Goal: Task Accomplishment & Management: Manage account settings

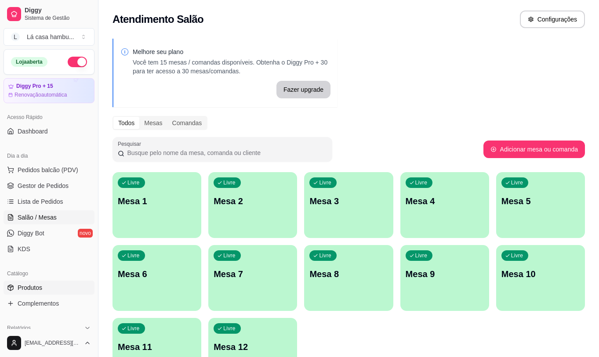
click at [36, 286] on span "Produtos" at bounding box center [30, 287] width 25 height 9
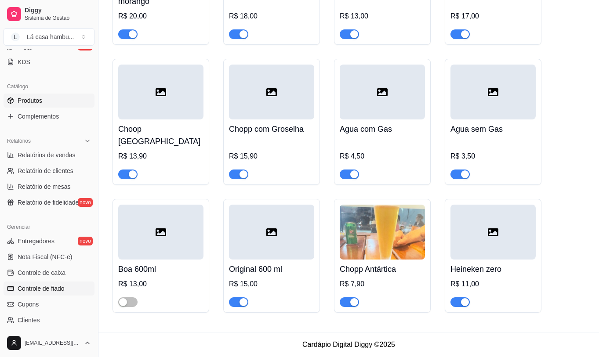
scroll to position [275, 0]
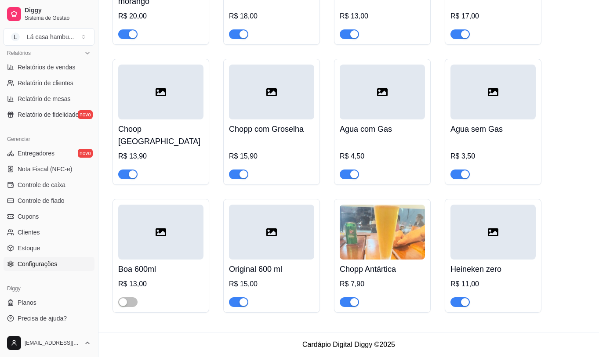
click at [61, 264] on link "Configurações" at bounding box center [49, 264] width 91 height 14
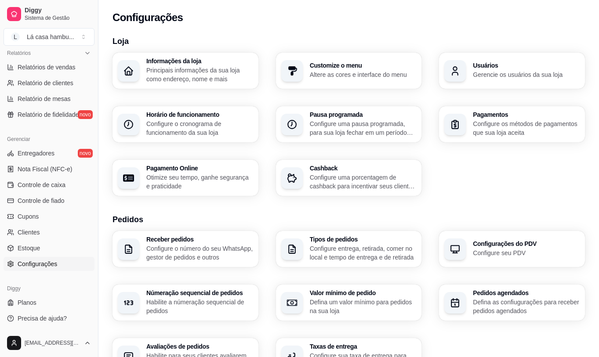
click at [514, 62] on h3 "Usuários" at bounding box center [526, 65] width 107 height 6
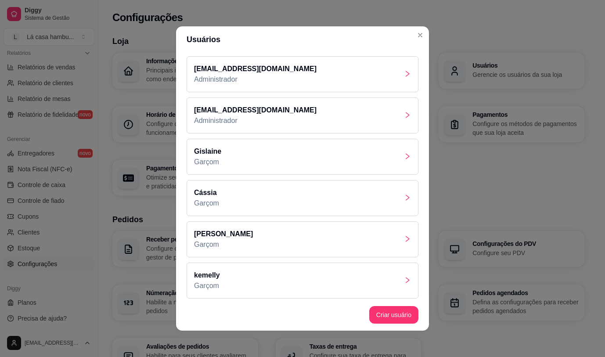
click at [404, 238] on icon "right" at bounding box center [407, 238] width 7 height 7
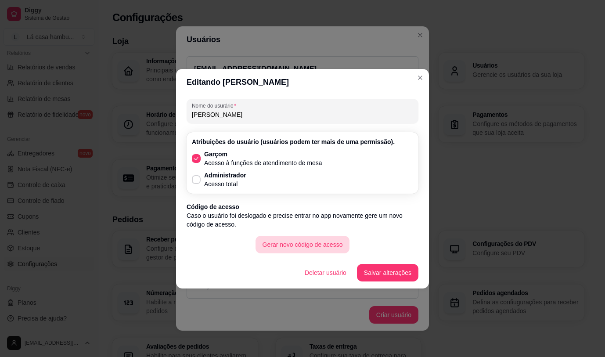
click at [292, 245] on button "Gerar novo código de acesso" at bounding box center [303, 245] width 94 height 18
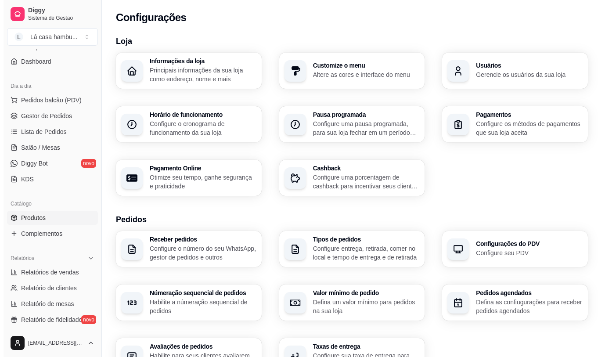
scroll to position [55, 0]
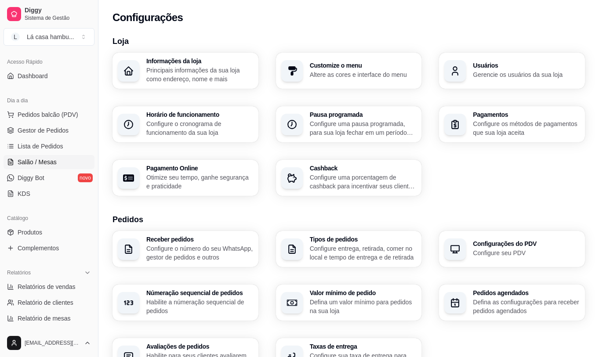
click at [47, 161] on span "Salão / Mesas" at bounding box center [37, 162] width 39 height 9
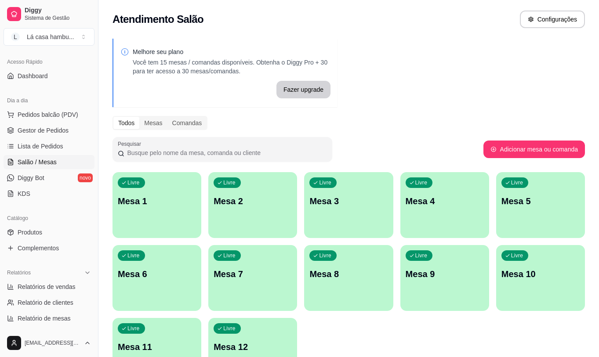
click at [267, 192] on div "Livre Mesa 2" at bounding box center [252, 199] width 89 height 55
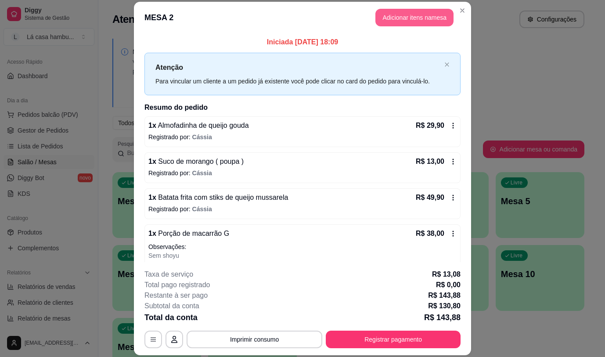
click at [402, 19] on button "Adicionar itens na mesa" at bounding box center [414, 18] width 78 height 18
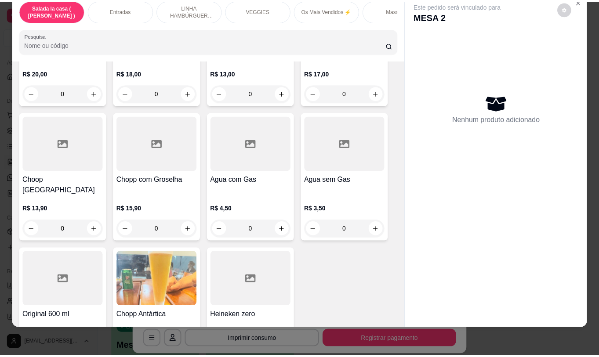
scroll to position [4357, 0]
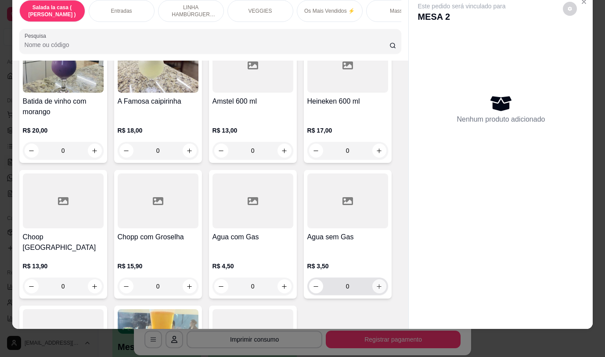
click at [376, 283] on icon "increase-product-quantity" at bounding box center [379, 286] width 7 height 7
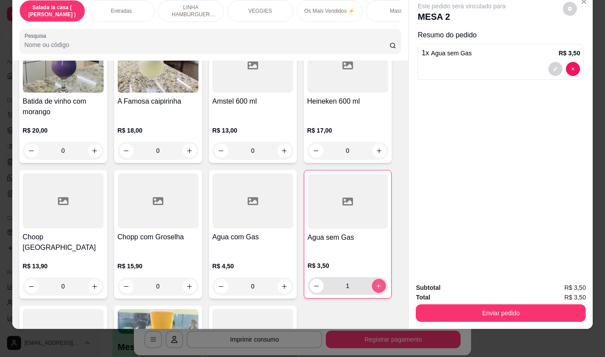
type input "1"
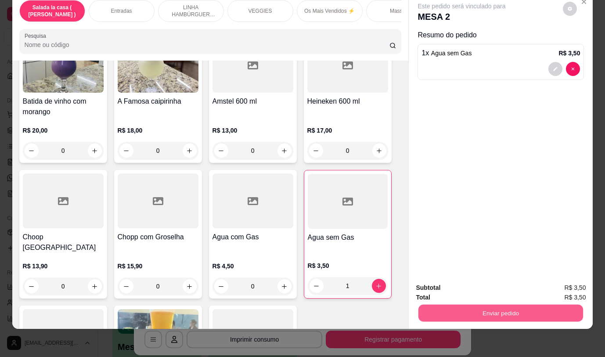
click at [454, 306] on button "Enviar pedido" at bounding box center [501, 312] width 165 height 17
click at [447, 285] on button "Não registrar e enviar pedido" at bounding box center [472, 285] width 89 height 16
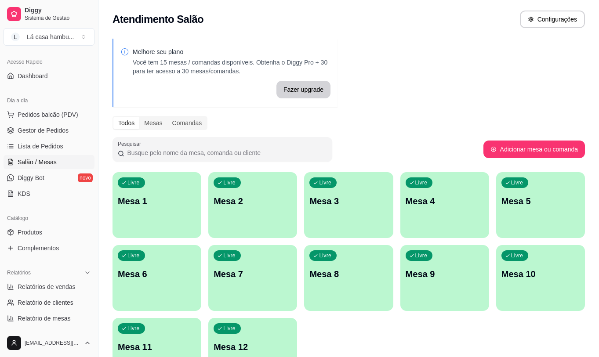
click at [155, 253] on div "Livre Mesa 6" at bounding box center [156, 272] width 89 height 55
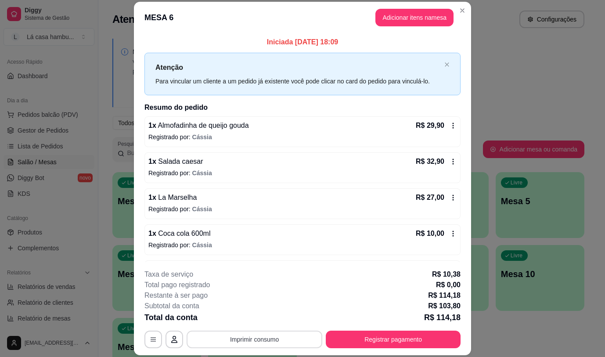
click at [300, 335] on button "Imprimir consumo" at bounding box center [255, 340] width 136 height 18
click at [272, 320] on button "IMPRESSORA" at bounding box center [253, 319] width 61 height 14
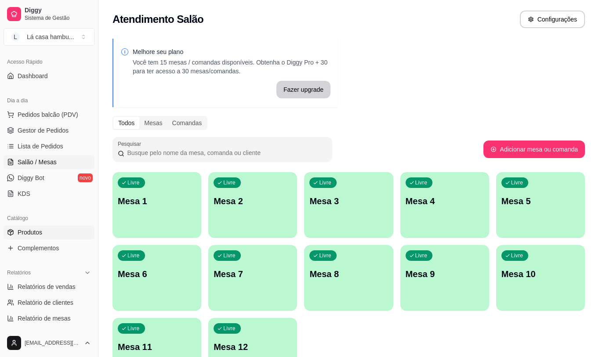
click at [54, 234] on link "Produtos" at bounding box center [49, 232] width 91 height 14
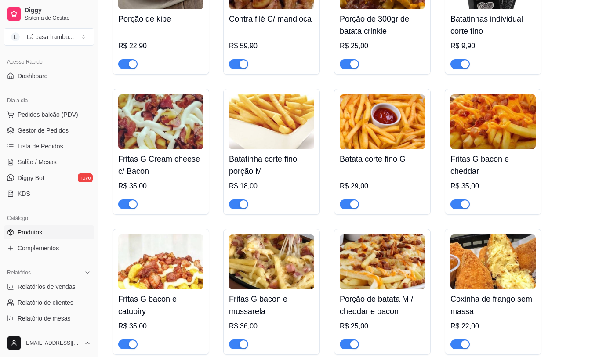
scroll to position [791, 0]
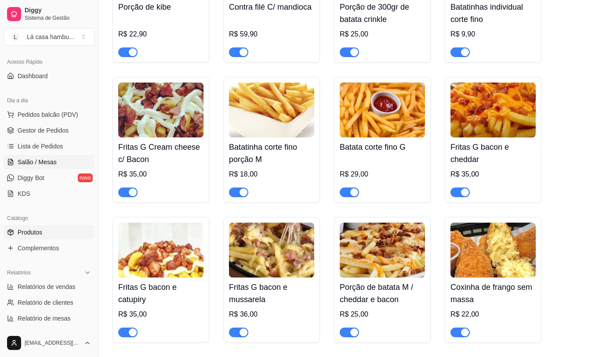
click at [45, 161] on span "Salão / Mesas" at bounding box center [37, 162] width 39 height 9
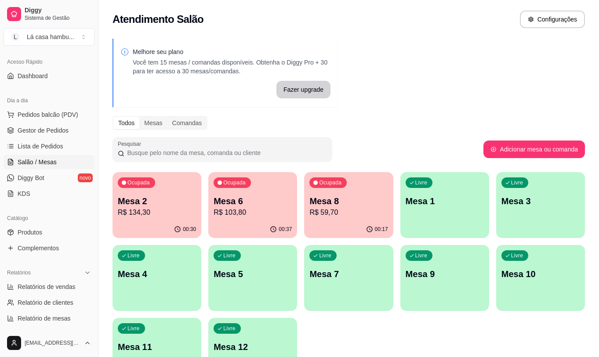
click at [242, 204] on p "Mesa 6" at bounding box center [252, 201] width 78 height 12
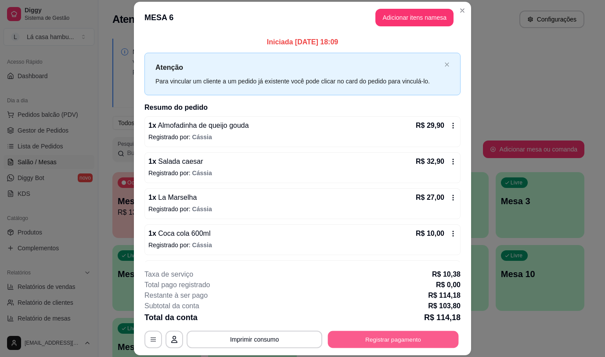
click at [386, 343] on button "Registrar pagamento" at bounding box center [393, 339] width 131 height 17
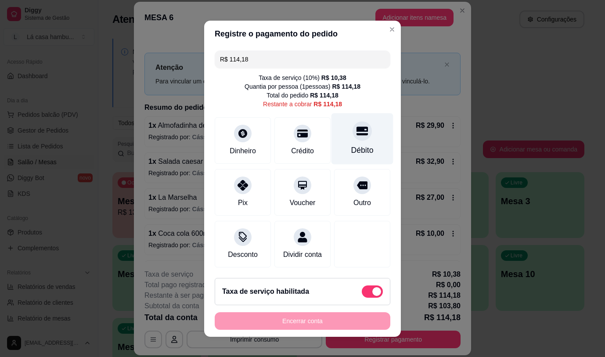
click at [355, 140] on div "Débito" at bounding box center [363, 138] width 62 height 51
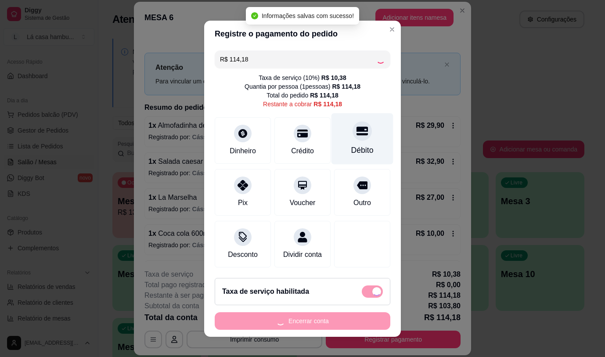
type input "R$ 0,00"
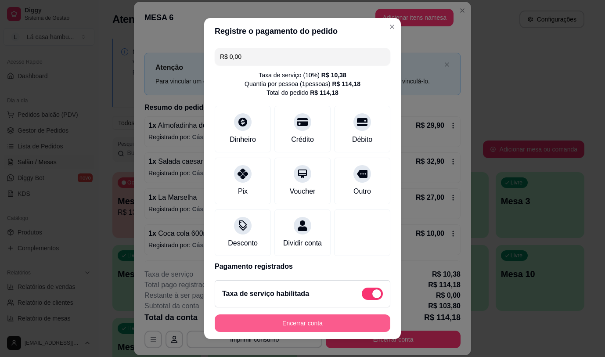
click at [297, 315] on button "Encerrar conta" at bounding box center [303, 323] width 176 height 18
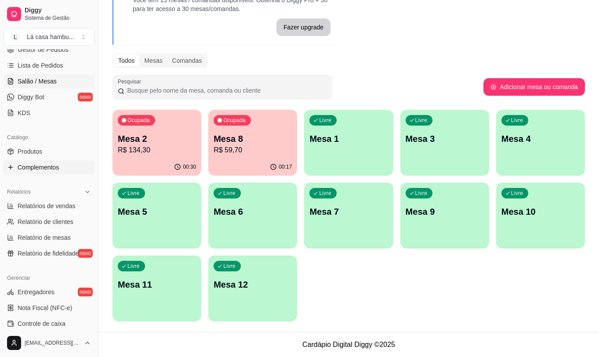
scroll to position [143, 0]
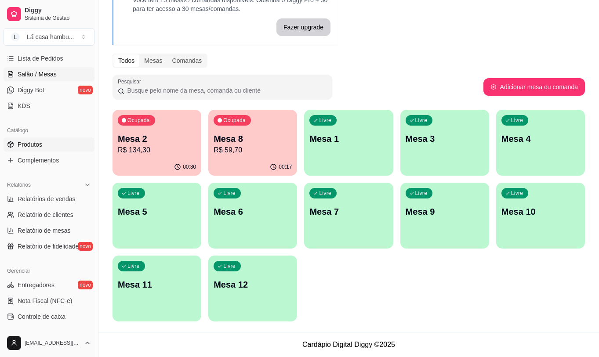
click at [83, 143] on link "Produtos" at bounding box center [49, 144] width 91 height 14
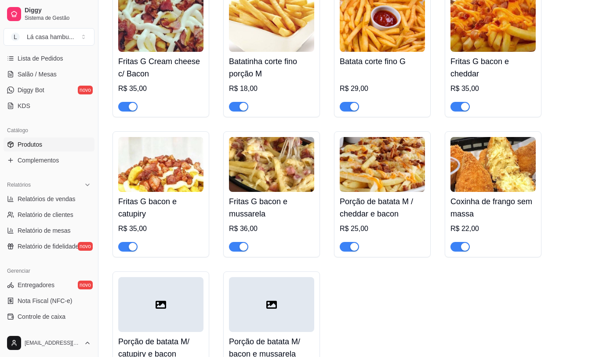
scroll to position [878, 0]
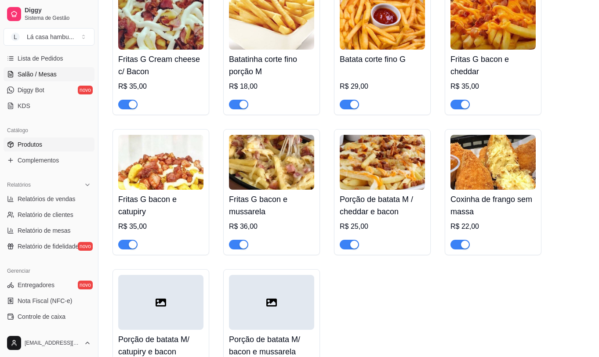
click at [58, 73] on link "Salão / Mesas" at bounding box center [49, 74] width 91 height 14
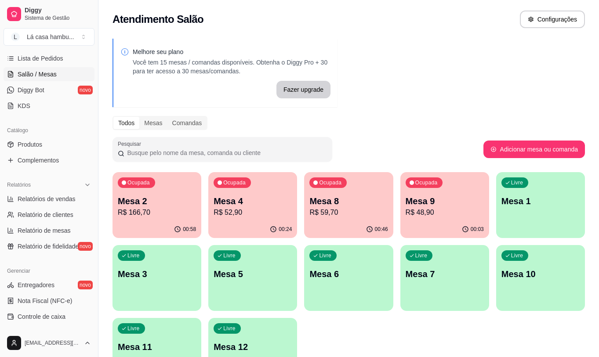
click at [183, 203] on p "Mesa 2" at bounding box center [157, 201] width 78 height 12
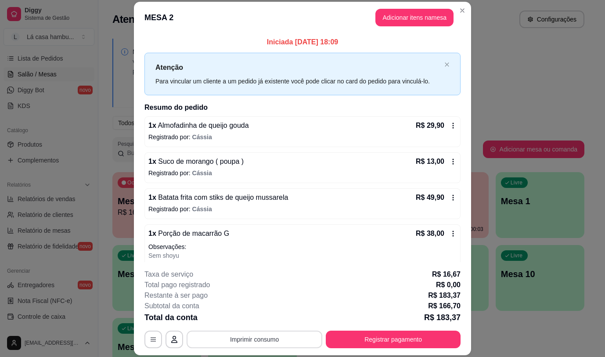
click at [239, 343] on button "Imprimir consumo" at bounding box center [255, 340] width 136 height 18
click at [246, 316] on button "IMPRESSORA" at bounding box center [253, 319] width 61 height 14
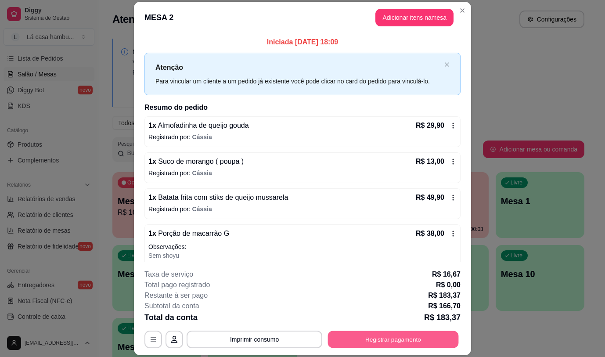
click at [439, 344] on button "Registrar pagamento" at bounding box center [393, 339] width 131 height 17
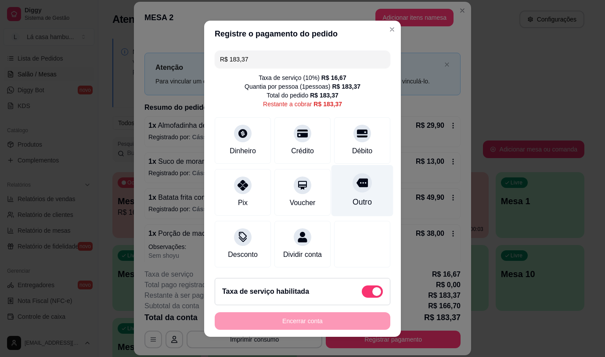
click at [357, 181] on icon at bounding box center [362, 182] width 11 height 9
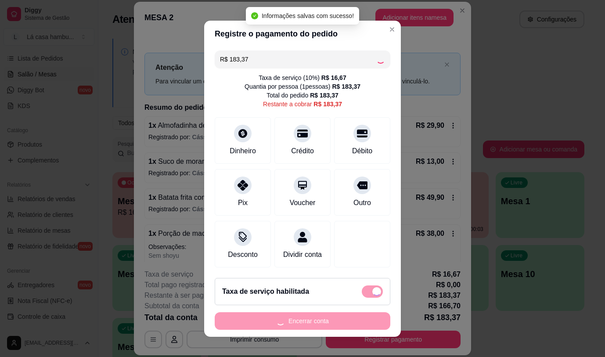
type input "R$ 0,00"
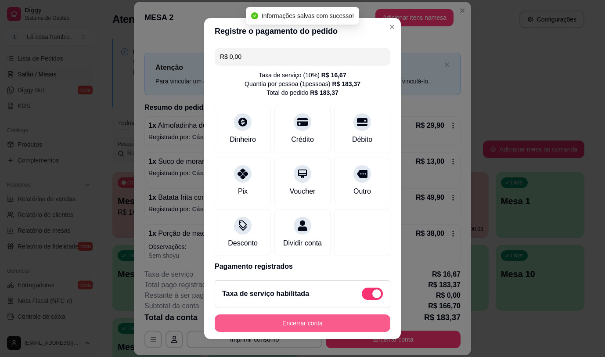
click at [321, 325] on button "Encerrar conta" at bounding box center [303, 323] width 176 height 18
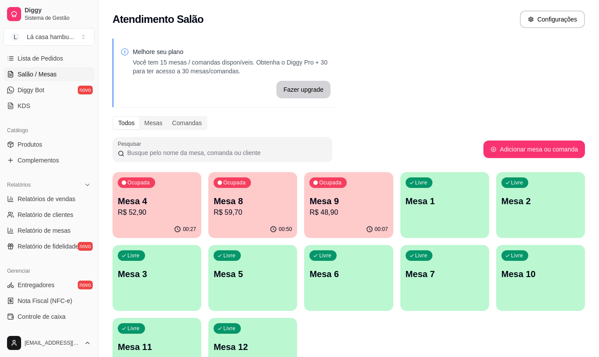
click at [145, 211] on p "R$ 52,90" at bounding box center [157, 212] width 78 height 11
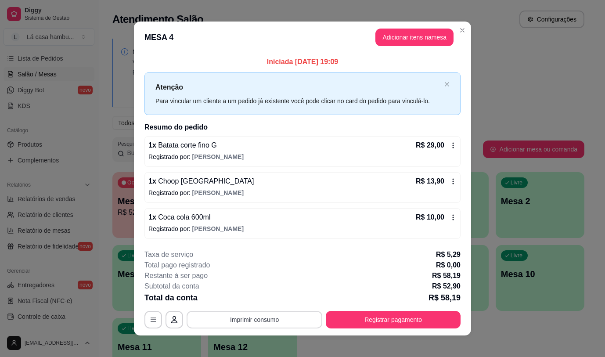
click at [243, 321] on button "Imprimir consumo" at bounding box center [255, 320] width 136 height 18
click at [260, 302] on button "IMPRESSORA" at bounding box center [253, 299] width 61 height 14
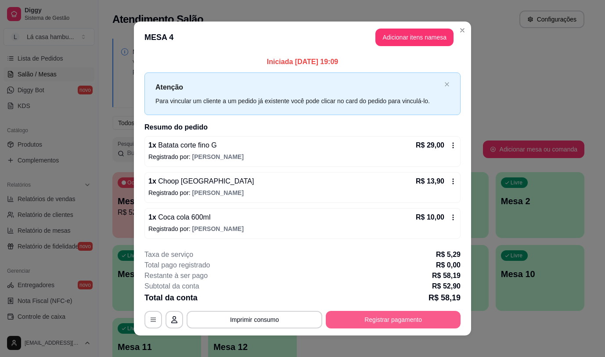
click at [386, 319] on button "Registrar pagamento" at bounding box center [393, 320] width 135 height 18
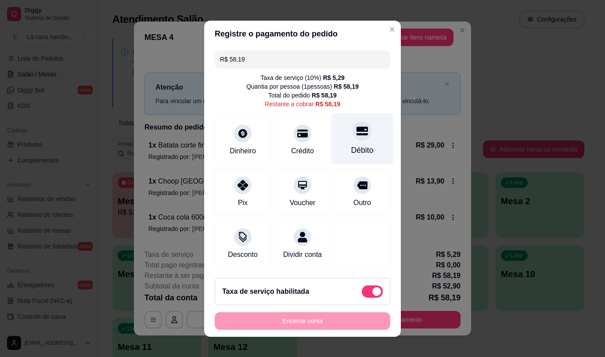
click at [357, 133] on icon at bounding box center [362, 130] width 11 height 11
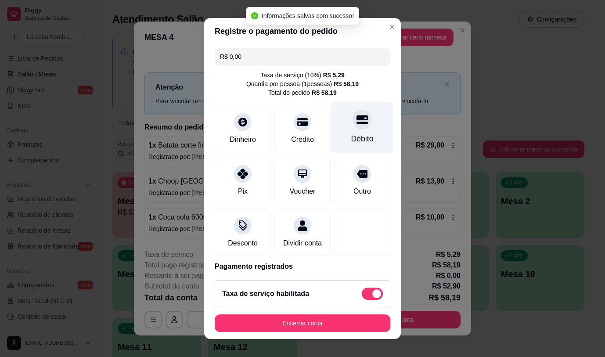
type input "R$ 0,00"
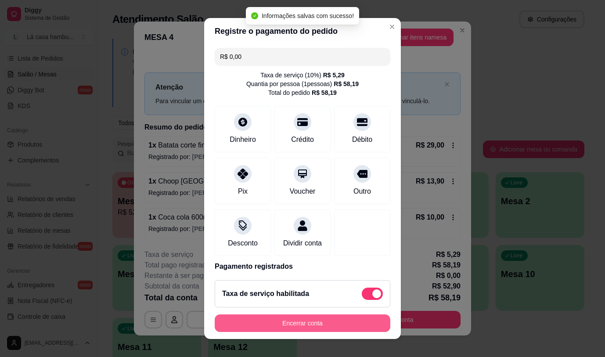
click at [297, 324] on button "Encerrar conta" at bounding box center [303, 323] width 176 height 18
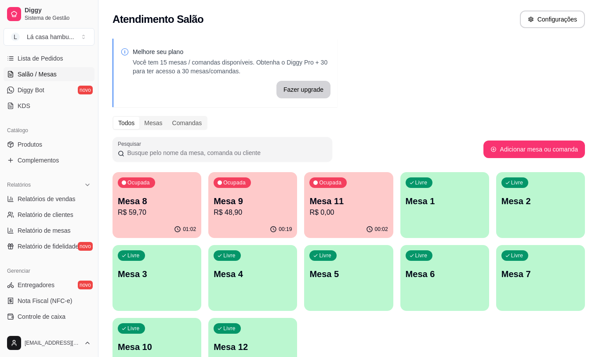
click at [163, 205] on p "Mesa 8" at bounding box center [157, 201] width 78 height 12
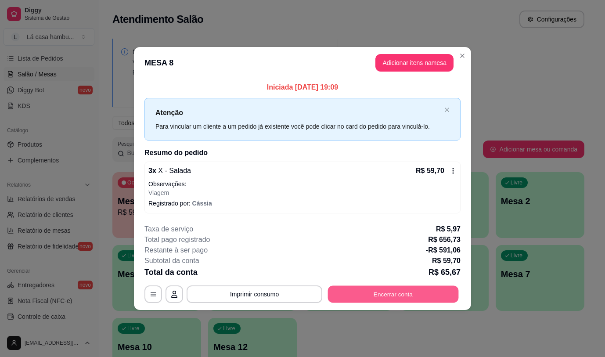
click at [361, 293] on button "Encerrar conta" at bounding box center [393, 294] width 131 height 17
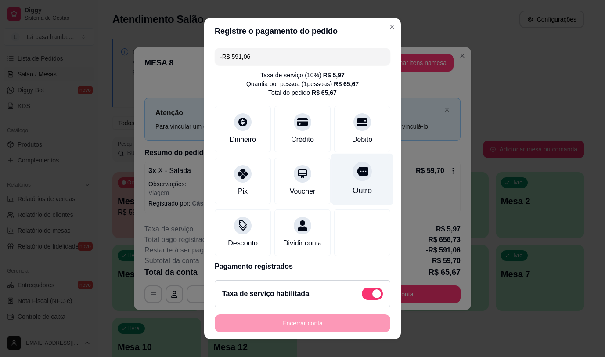
drag, startPoint x: 349, startPoint y: 171, endPoint x: 344, endPoint y: 193, distance: 22.6
click at [357, 171] on icon at bounding box center [362, 171] width 11 height 11
click at [319, 327] on div "Encerrar conta" at bounding box center [303, 323] width 176 height 18
click at [314, 321] on div "Encerrar conta" at bounding box center [303, 323] width 176 height 18
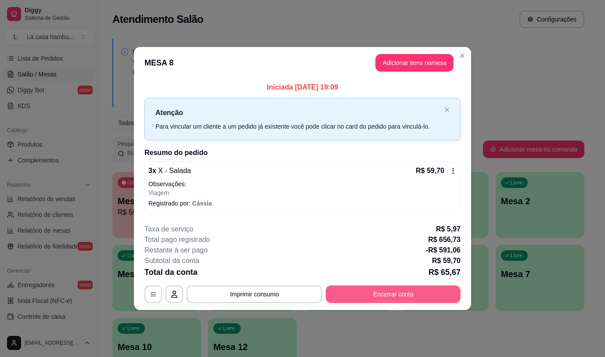
click at [386, 296] on button "Encerrar conta" at bounding box center [393, 294] width 135 height 18
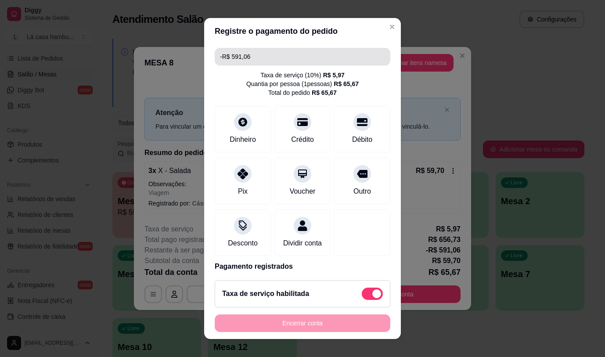
click at [269, 59] on input "-R$ 591,06" at bounding box center [302, 57] width 165 height 18
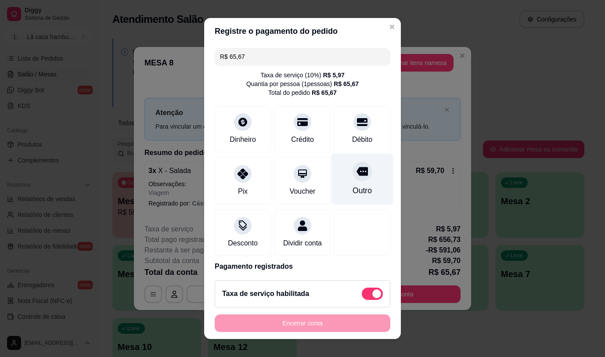
click at [357, 170] on icon at bounding box center [362, 171] width 11 height 9
type input "-R$ 656,73"
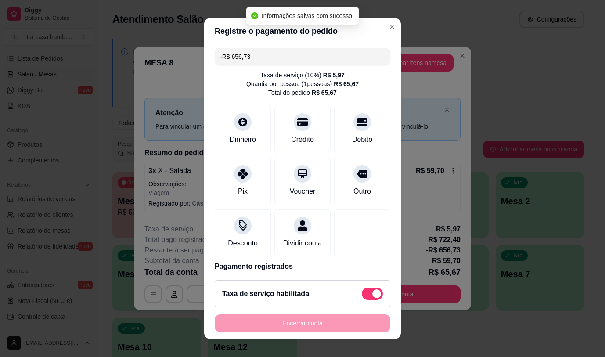
click at [320, 327] on div "Encerrar conta" at bounding box center [303, 323] width 176 height 18
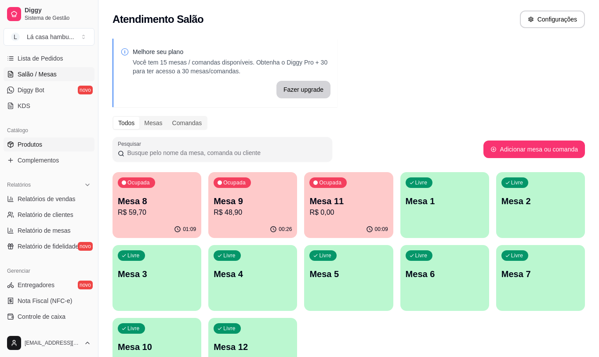
click at [38, 145] on span "Produtos" at bounding box center [30, 144] width 25 height 9
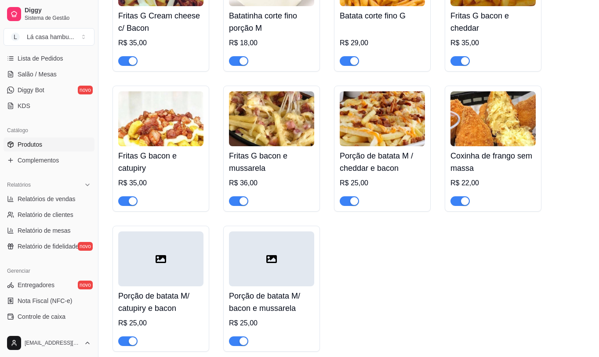
scroll to position [878, 0]
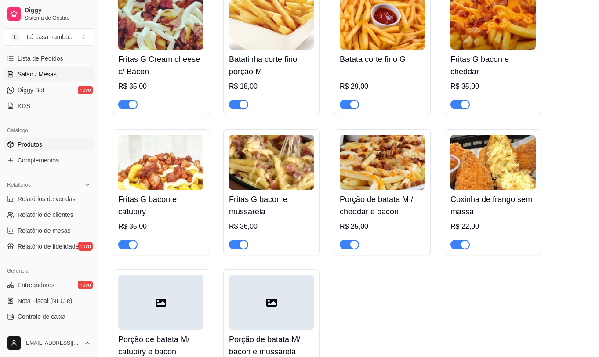
click at [57, 75] on link "Salão / Mesas" at bounding box center [49, 74] width 91 height 14
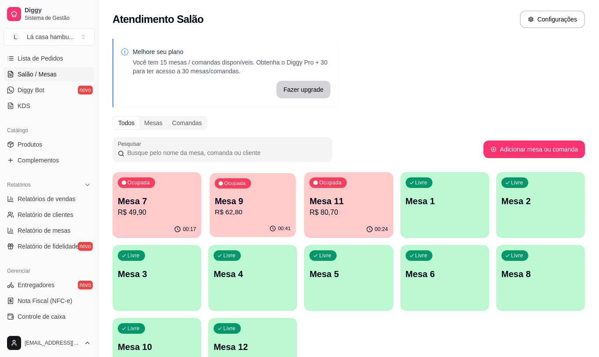
click at [250, 214] on p "R$ 62,80" at bounding box center [253, 212] width 76 height 10
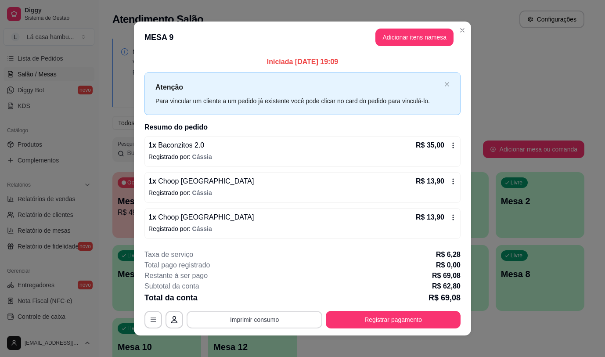
click at [291, 321] on button "Imprimir consumo" at bounding box center [255, 320] width 136 height 18
click at [264, 299] on button "IMPRESSORA" at bounding box center [254, 299] width 64 height 14
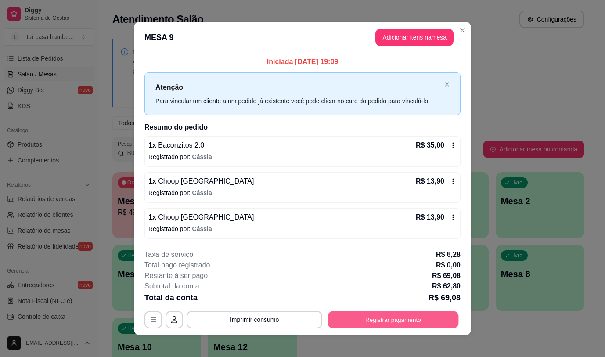
click at [384, 314] on button "Registrar pagamento" at bounding box center [393, 319] width 131 height 17
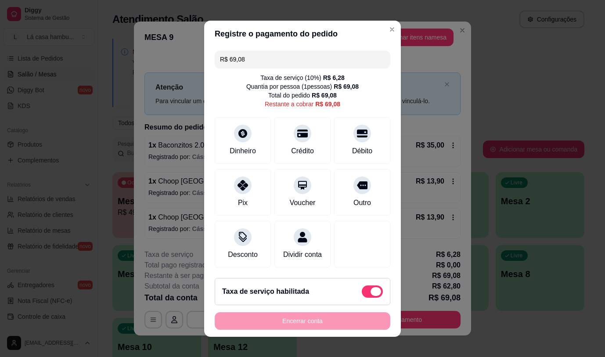
click at [362, 295] on span at bounding box center [372, 291] width 21 height 12
click at [361, 295] on input "checkbox" at bounding box center [364, 296] width 6 height 6
checkbox input "true"
type input "R$ 62,80"
checkbox input "false"
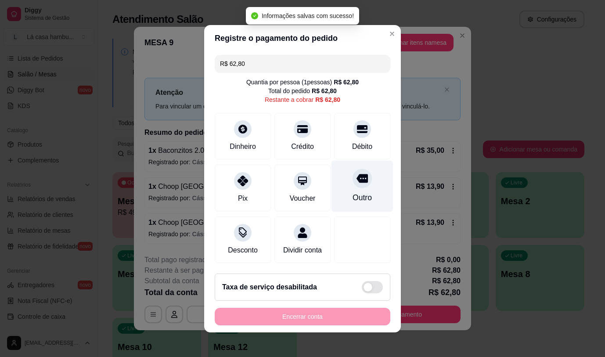
click at [361, 174] on div at bounding box center [362, 178] width 19 height 19
type input "R$ 0,00"
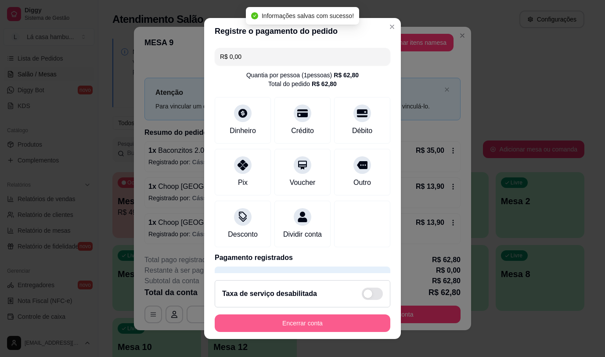
click at [318, 324] on button "Encerrar conta" at bounding box center [303, 323] width 176 height 18
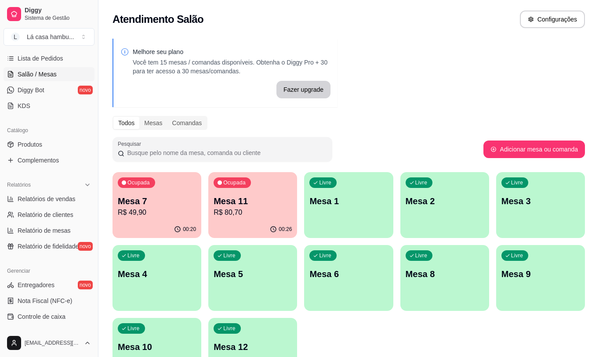
click at [176, 209] on p "R$ 49,90" at bounding box center [157, 212] width 78 height 11
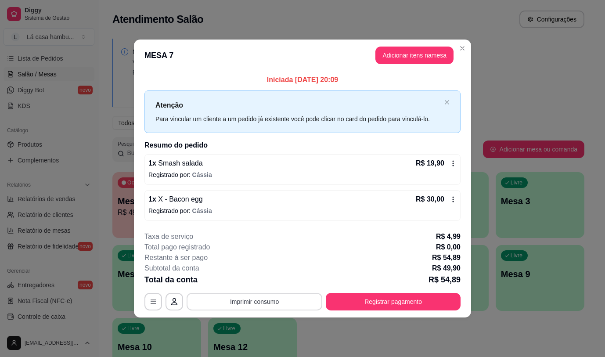
click at [263, 303] on button "Imprimir consumo" at bounding box center [255, 302] width 136 height 18
click at [267, 281] on button "IMPRESSORA" at bounding box center [257, 281] width 61 height 14
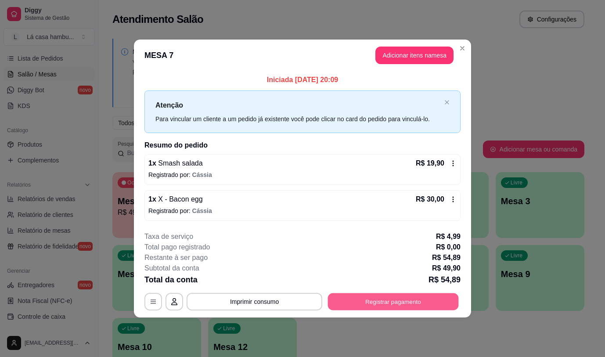
click at [399, 300] on button "Registrar pagamento" at bounding box center [393, 301] width 131 height 17
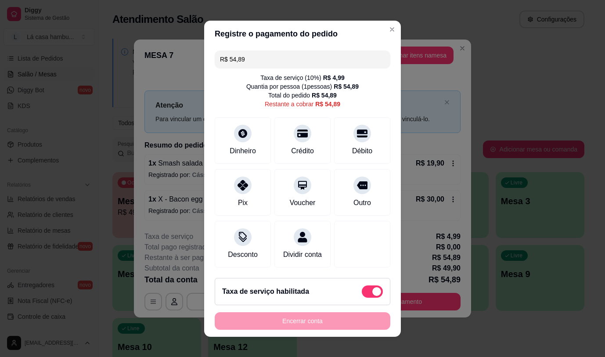
click at [352, 301] on div "Taxa de serviço habilitada" at bounding box center [303, 291] width 176 height 27
type input "R$ 49,90"
checkbox input "false"
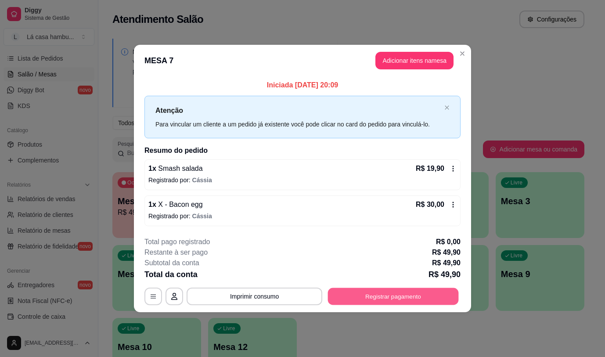
click at [389, 289] on button "Registrar pagamento" at bounding box center [393, 296] width 131 height 17
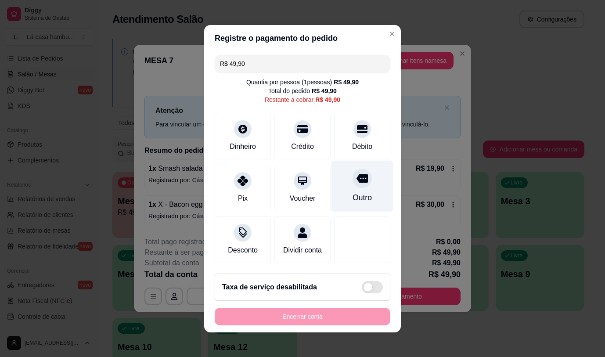
click at [357, 177] on icon at bounding box center [362, 178] width 11 height 9
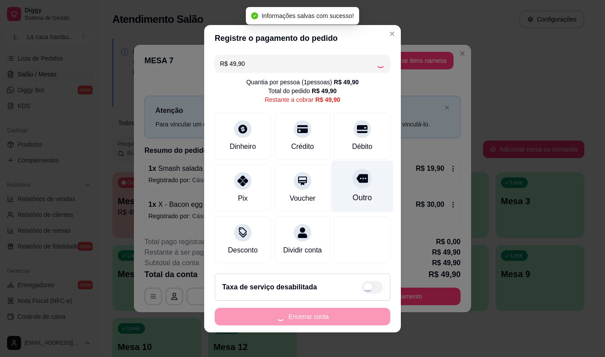
type input "R$ 0,00"
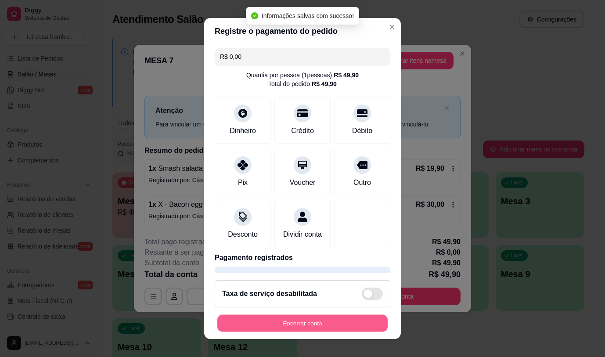
click at [325, 319] on button "Encerrar conta" at bounding box center [302, 323] width 170 height 17
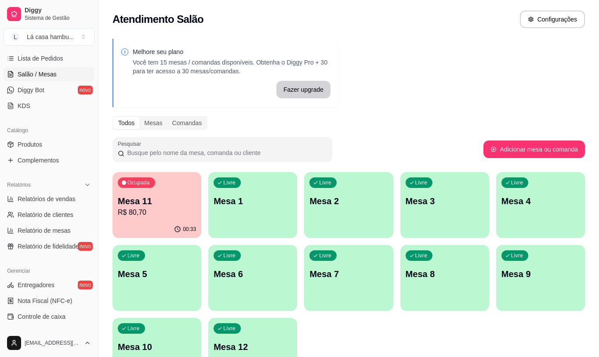
click at [188, 202] on p "Mesa 11" at bounding box center [157, 201] width 78 height 12
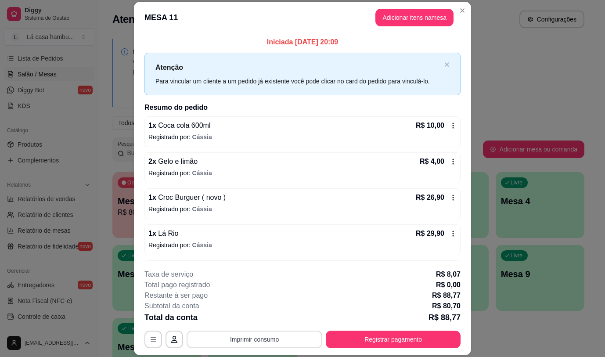
click at [238, 343] on button "Imprimir consumo" at bounding box center [255, 340] width 136 height 18
click at [245, 325] on button "IMPRESSORA" at bounding box center [253, 319] width 61 height 14
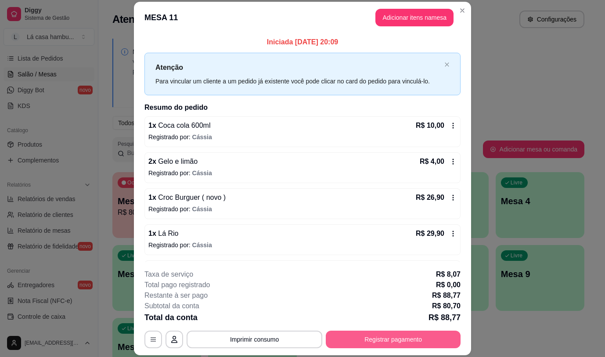
click at [386, 337] on button "Registrar pagamento" at bounding box center [393, 340] width 135 height 18
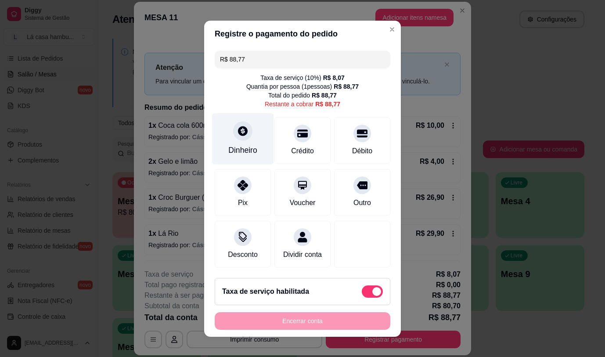
click at [249, 140] on div "Dinheiro" at bounding box center [243, 138] width 62 height 51
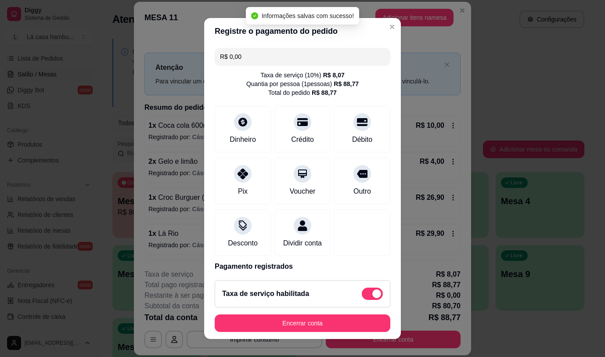
type input "R$ 0,00"
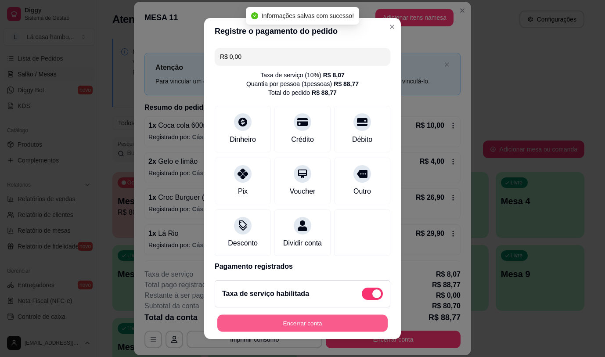
click at [297, 328] on button "Encerrar conta" at bounding box center [302, 323] width 170 height 17
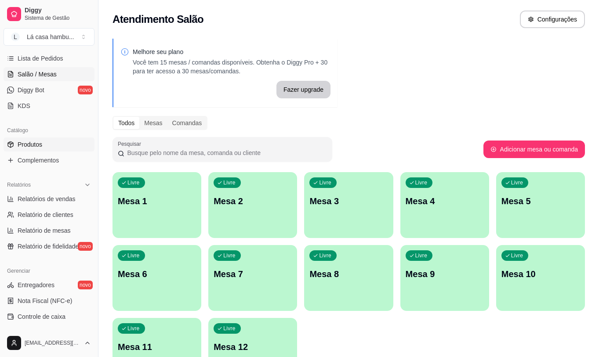
click at [53, 143] on link "Produtos" at bounding box center [49, 144] width 91 height 14
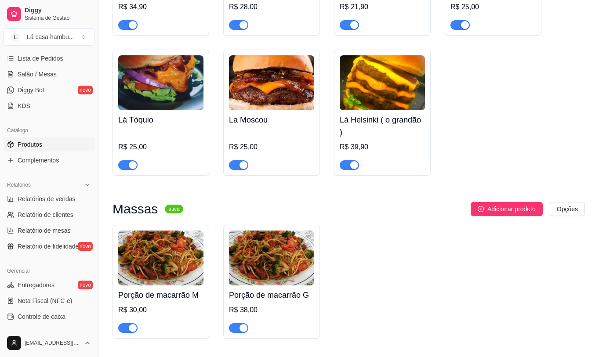
scroll to position [2415, 0]
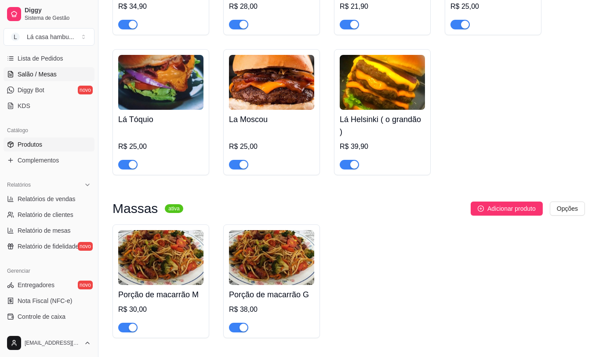
click at [63, 74] on link "Salão / Mesas" at bounding box center [49, 74] width 91 height 14
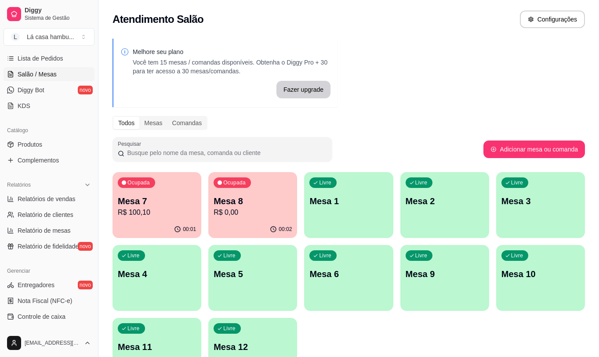
click at [254, 199] on p "Mesa 8" at bounding box center [252, 201] width 78 height 12
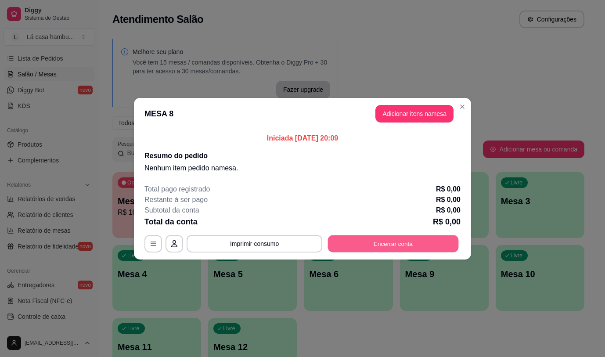
click at [370, 242] on button "Encerrar conta" at bounding box center [393, 243] width 131 height 17
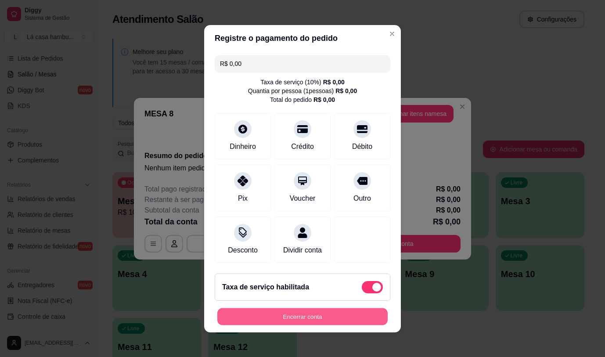
click at [282, 325] on button "Encerrar conta" at bounding box center [302, 316] width 170 height 17
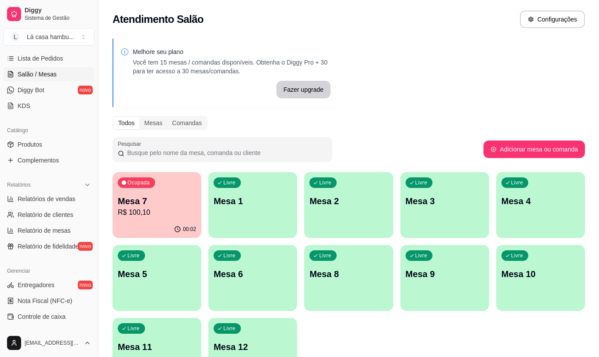
click at [343, 271] on p "Mesa 8" at bounding box center [348, 274] width 78 height 12
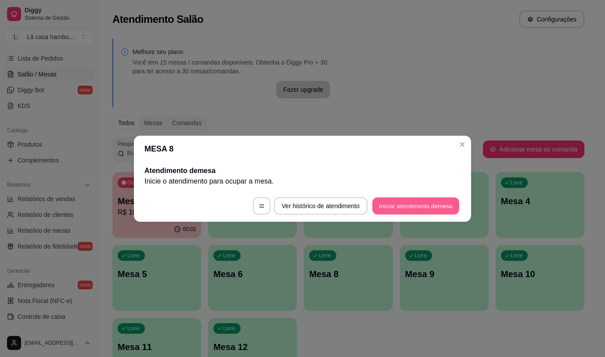
click at [388, 209] on button "Iniciar atendimento de mesa" at bounding box center [415, 205] width 87 height 17
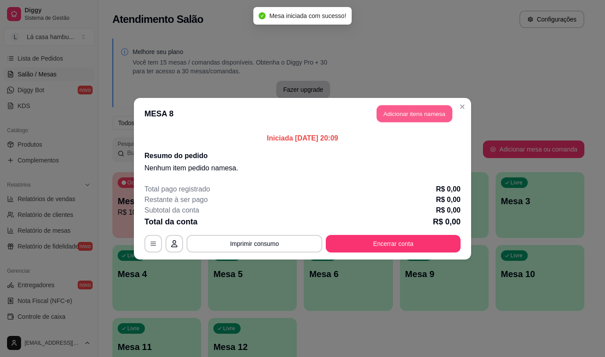
click at [414, 116] on button "Adicionar itens na mesa" at bounding box center [415, 113] width 76 height 17
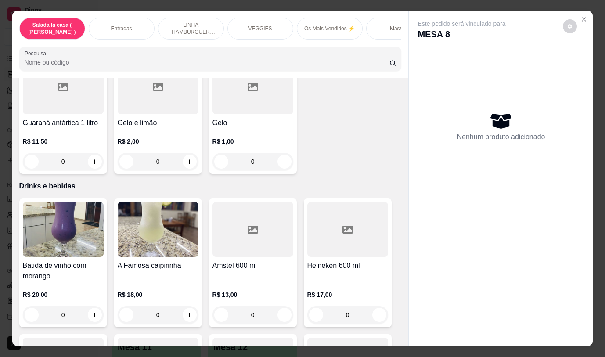
scroll to position [4216, 0]
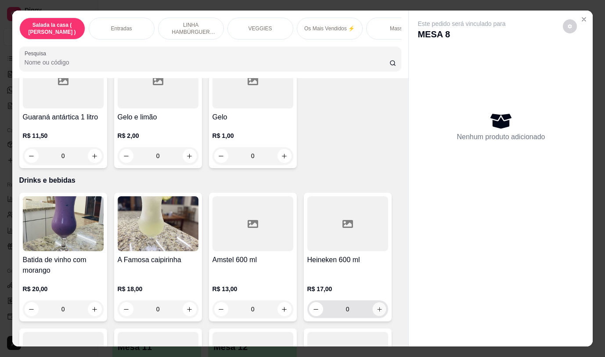
click at [376, 306] on icon "increase-product-quantity" at bounding box center [379, 309] width 7 height 7
type input "1"
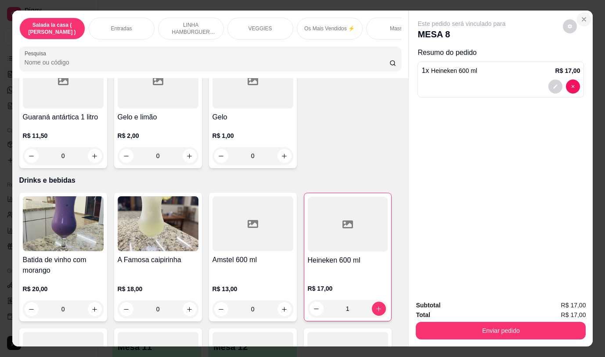
click at [585, 15] on button "Close" at bounding box center [584, 19] width 14 height 14
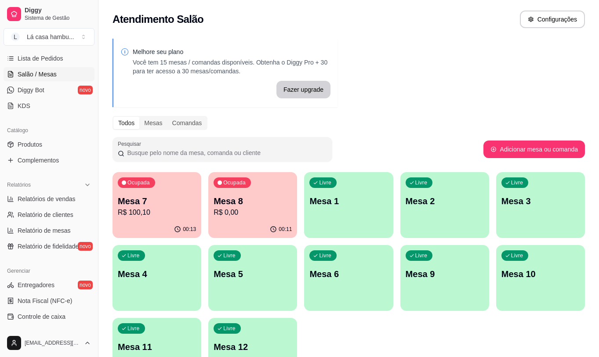
click at [249, 199] on p "Mesa 8" at bounding box center [252, 201] width 78 height 12
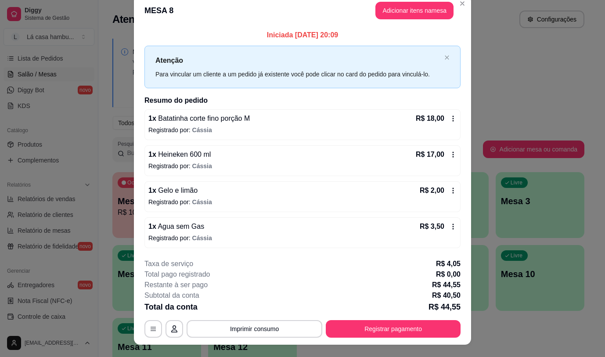
scroll to position [0, 0]
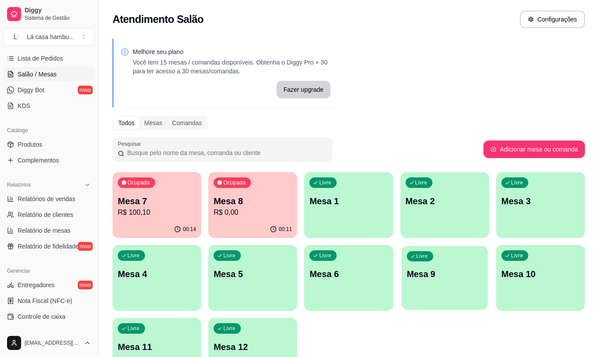
click at [445, 282] on div "Livre Mesa 9" at bounding box center [444, 273] width 86 height 54
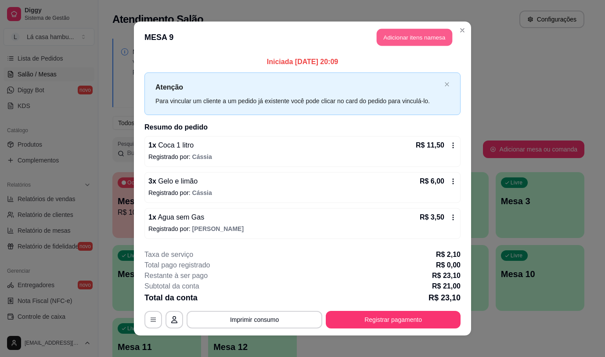
click at [423, 39] on button "Adicionar itens na mesa" at bounding box center [415, 37] width 76 height 17
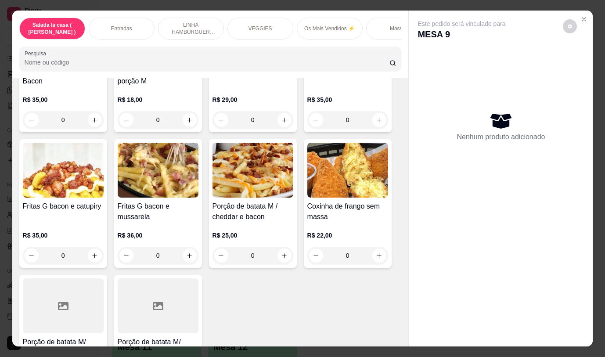
scroll to position [581, 0]
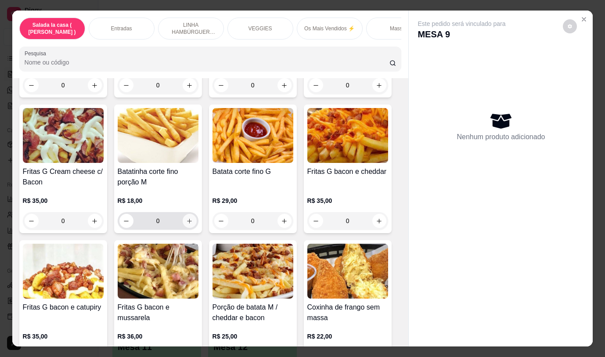
click at [187, 223] on icon "increase-product-quantity" at bounding box center [189, 221] width 7 height 7
type input "1"
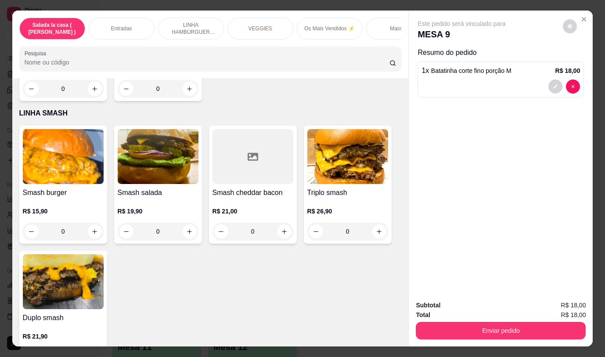
scroll to position [2366, 0]
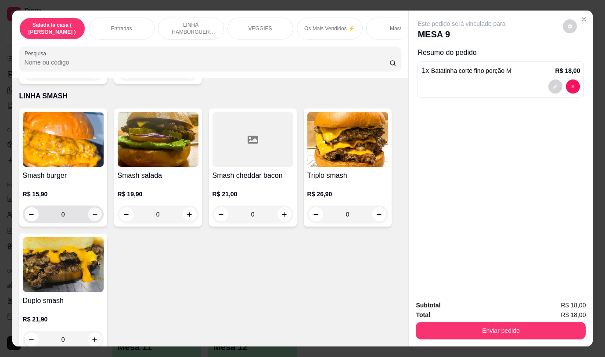
click at [93, 211] on icon "increase-product-quantity" at bounding box center [94, 214] width 7 height 7
type input "1"
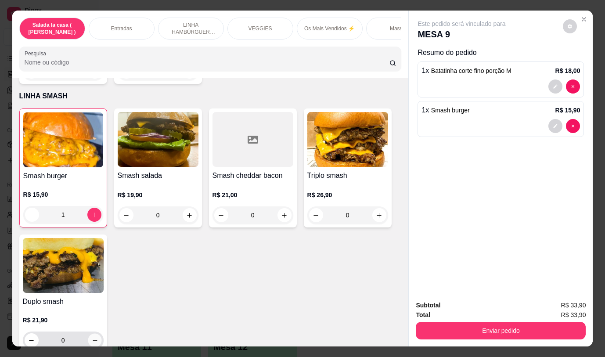
click at [91, 337] on icon "increase-product-quantity" at bounding box center [94, 340] width 7 height 7
type input "1"
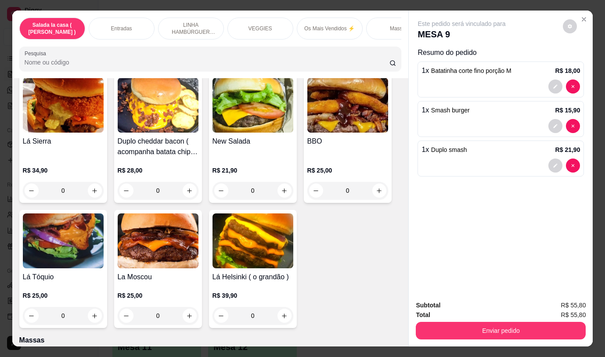
scroll to position [2013, 0]
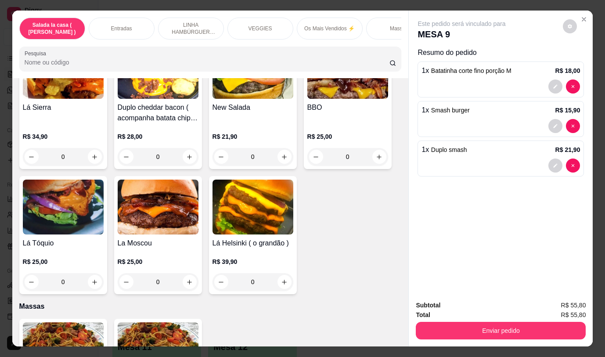
click at [92, 273] on div "0" at bounding box center [63, 282] width 81 height 18
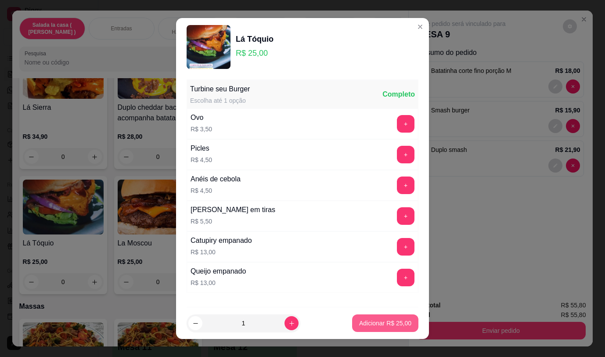
click at [366, 322] on p "Adicionar R$ 25,00" at bounding box center [385, 323] width 52 height 9
type input "1"
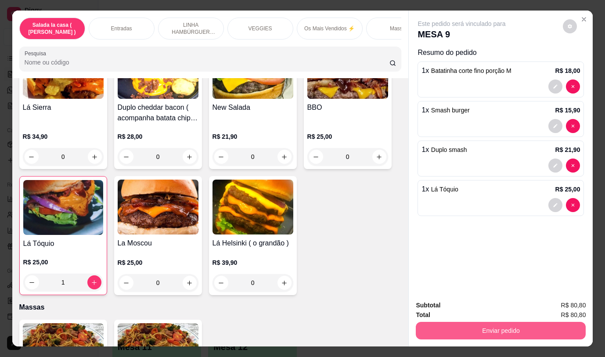
click at [496, 331] on button "Enviar pedido" at bounding box center [501, 331] width 170 height 18
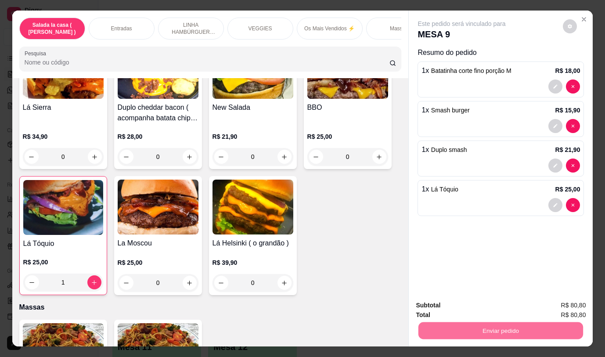
click at [489, 307] on button "Não registrar e enviar pedido" at bounding box center [471, 305] width 91 height 17
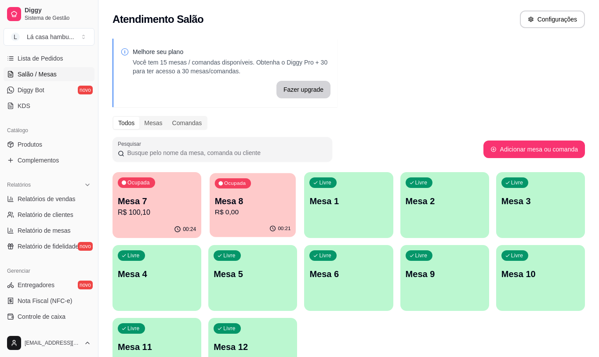
click at [285, 200] on p "Mesa 8" at bounding box center [253, 201] width 76 height 12
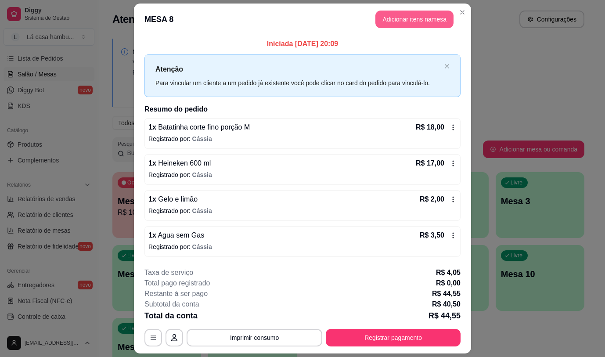
click at [428, 22] on button "Adicionar itens na mesa" at bounding box center [414, 20] width 78 height 18
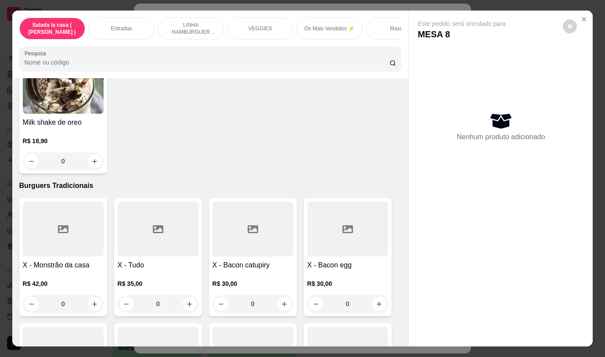
scroll to position [3074, 0]
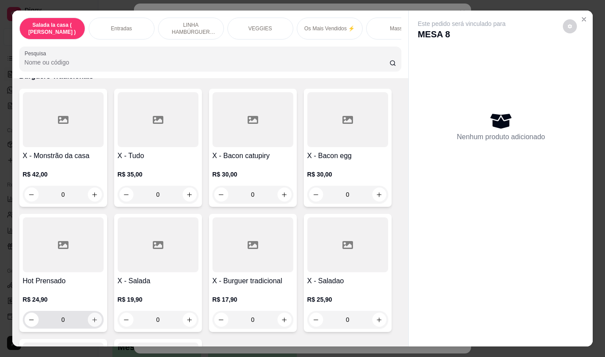
click at [92, 316] on button "increase-product-quantity" at bounding box center [95, 320] width 14 height 14
type input "1"
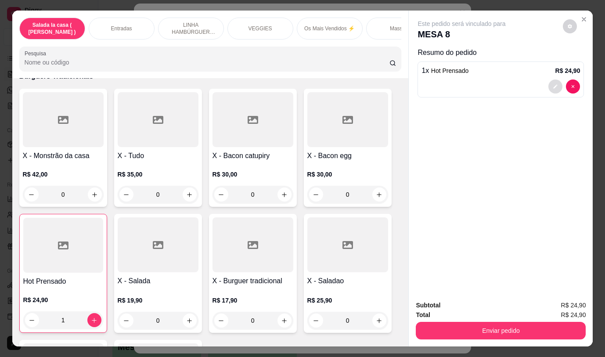
click at [556, 82] on button "decrease-product-quantity" at bounding box center [556, 86] width 14 height 14
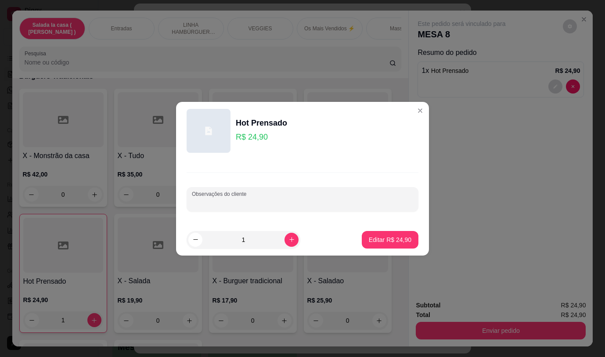
click at [225, 205] on input "Observações do cliente" at bounding box center [302, 203] width 221 height 9
type input "cortar ao meio sem bacon"
click at [386, 237] on p "Editar R$ 24,90" at bounding box center [389, 239] width 41 height 8
type input "0"
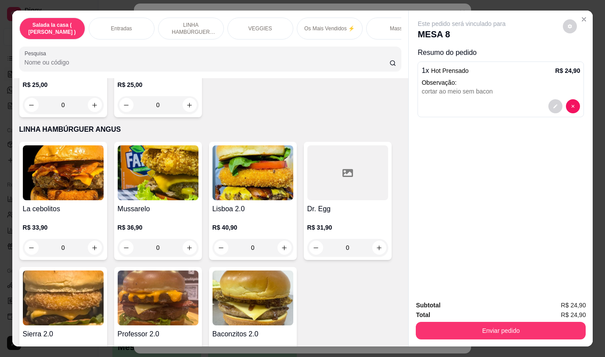
scroll to position [922, 0]
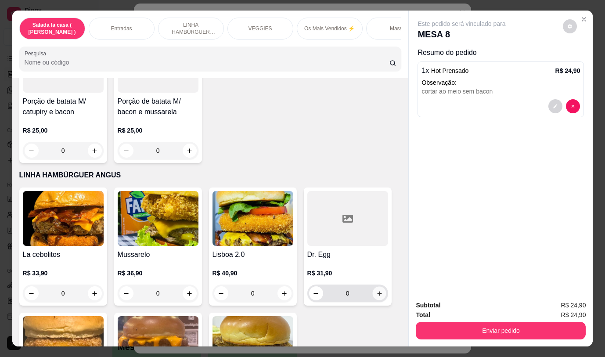
click at [377, 296] on icon "increase-product-quantity" at bounding box center [379, 293] width 4 height 4
type input "1"
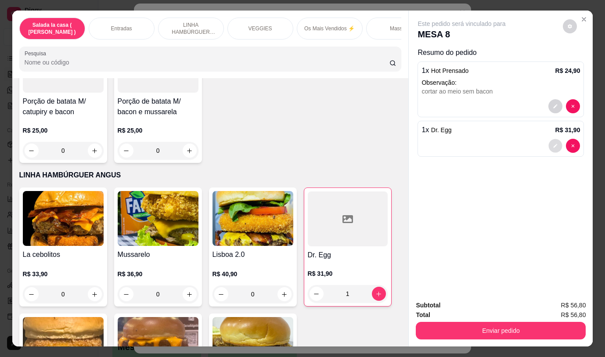
click at [553, 144] on icon "decrease-product-quantity" at bounding box center [555, 146] width 5 height 5
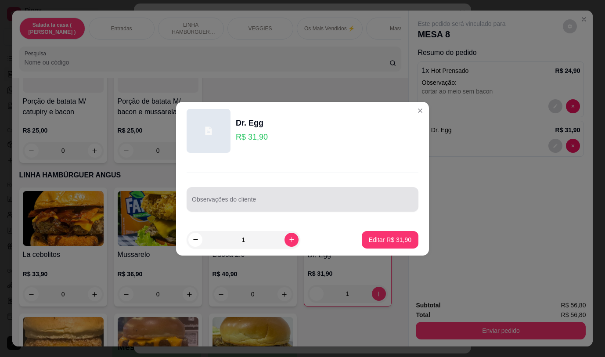
click at [199, 201] on input "Observações do cliente" at bounding box center [302, 203] width 221 height 9
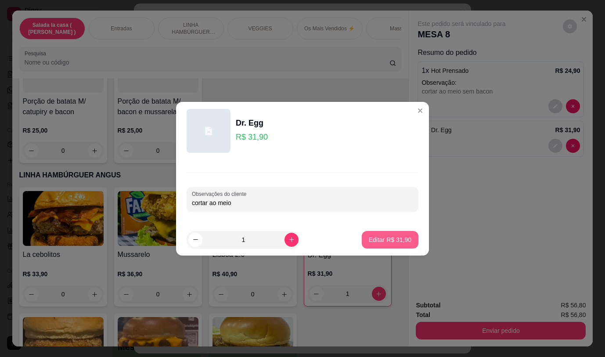
type input "cortar ao meio"
click at [383, 235] on button "Editar R$ 31,90" at bounding box center [390, 240] width 57 height 18
type input "0"
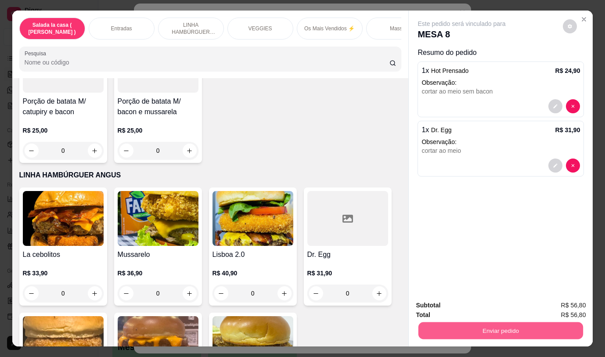
click at [517, 336] on button "Enviar pedido" at bounding box center [501, 330] width 165 height 17
click at [480, 307] on button "Não registrar e enviar pedido" at bounding box center [471, 305] width 91 height 17
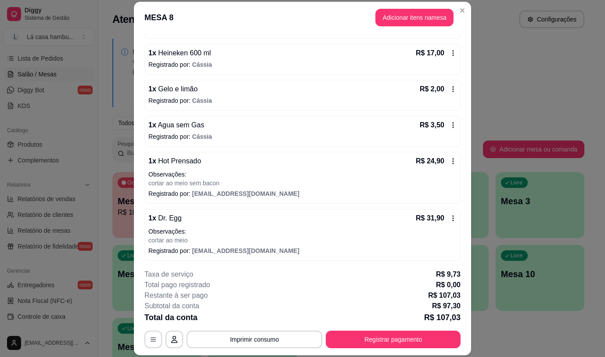
scroll to position [111, 0]
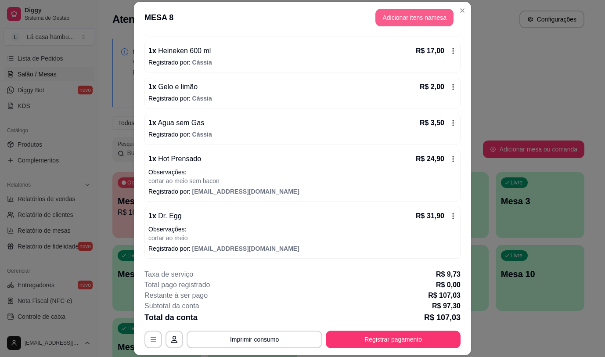
click at [426, 22] on button "Adicionar itens na mesa" at bounding box center [414, 18] width 78 height 18
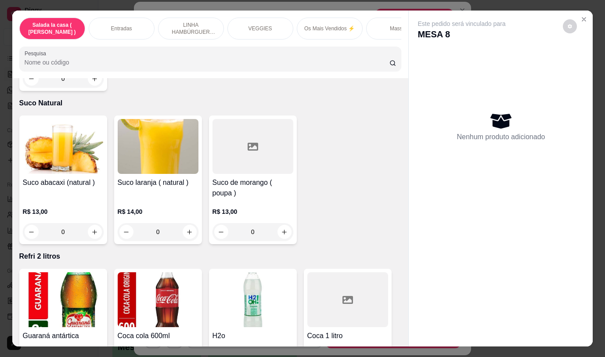
scroll to position [3898, 0]
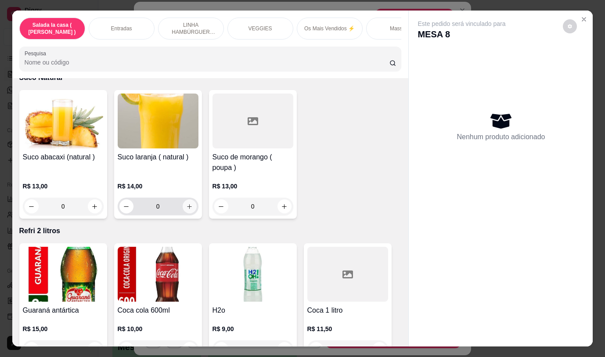
click at [187, 204] on icon "increase-product-quantity" at bounding box center [189, 206] width 5 height 5
type input "1"
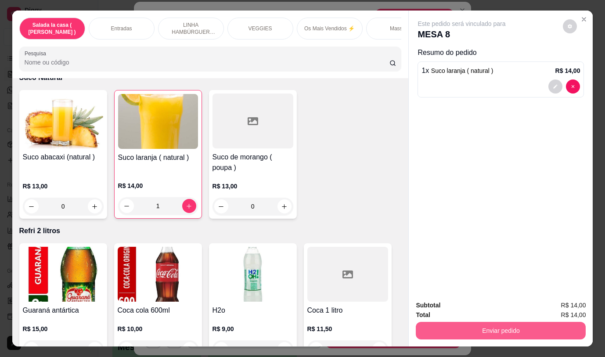
click at [453, 322] on button "Enviar pedido" at bounding box center [501, 331] width 170 height 18
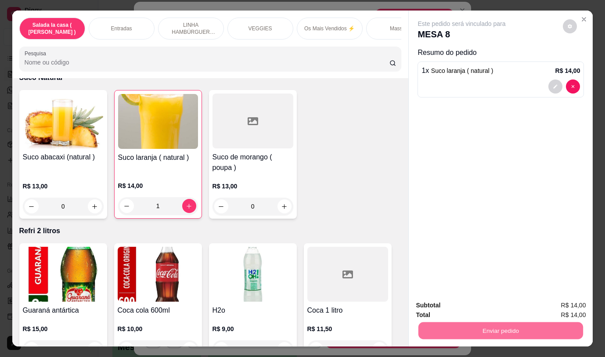
click at [448, 306] on button "Não registrar e enviar pedido" at bounding box center [472, 305] width 89 height 16
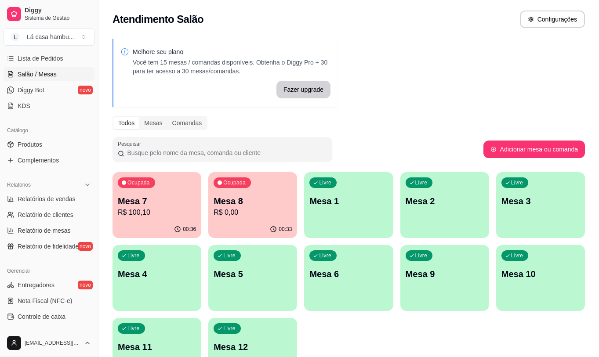
click at [441, 282] on div "Livre Mesa 9" at bounding box center [444, 272] width 89 height 55
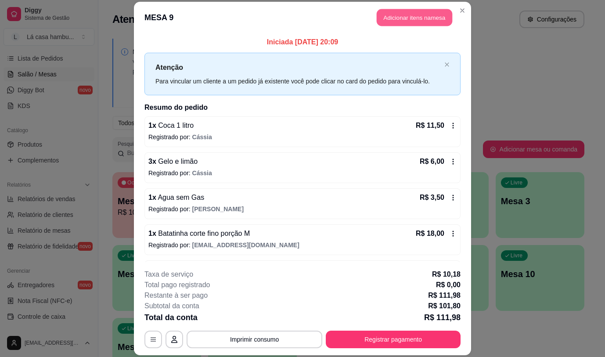
click at [433, 15] on button "Adicionar itens na mesa" at bounding box center [415, 17] width 76 height 17
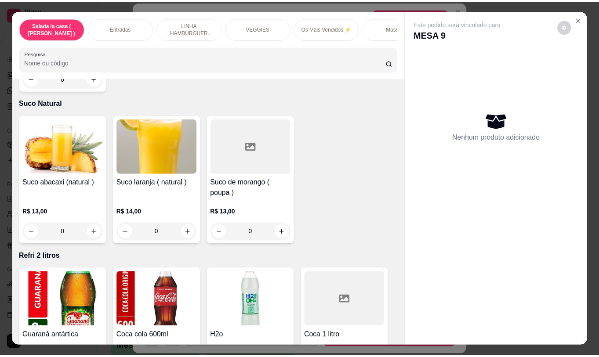
scroll to position [3906, 0]
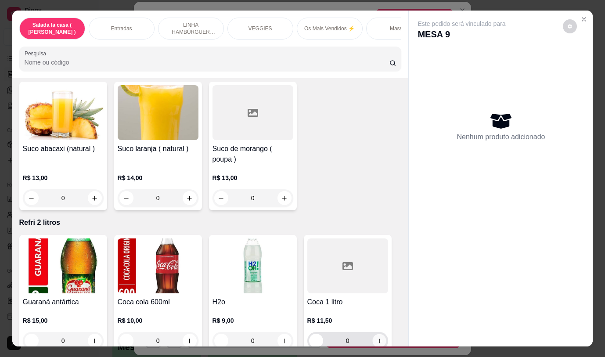
click at [377, 338] on icon "increase-product-quantity" at bounding box center [379, 341] width 7 height 7
type input "1"
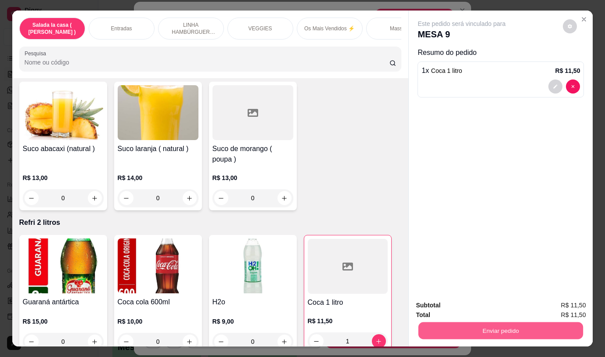
click at [457, 328] on button "Enviar pedido" at bounding box center [501, 330] width 165 height 17
click at [457, 303] on button "Não registrar e enviar pedido" at bounding box center [471, 305] width 91 height 17
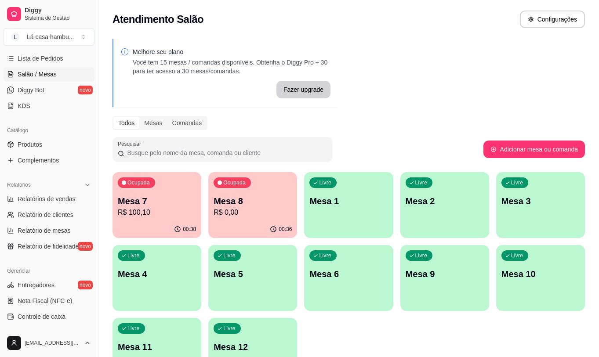
click at [465, 280] on div "Livre Mesa 9" at bounding box center [444, 272] width 89 height 55
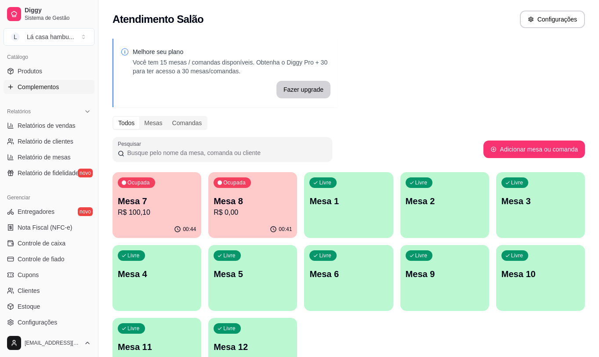
scroll to position [275, 0]
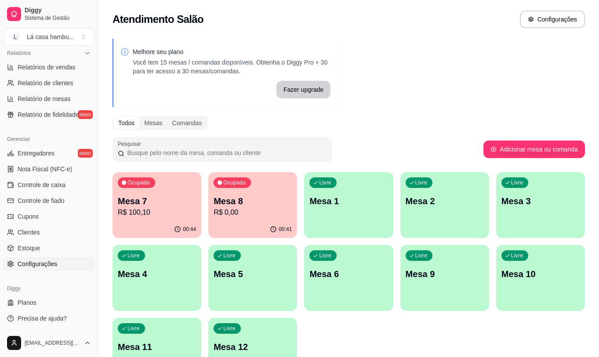
click at [25, 263] on span "Configurações" at bounding box center [38, 264] width 40 height 9
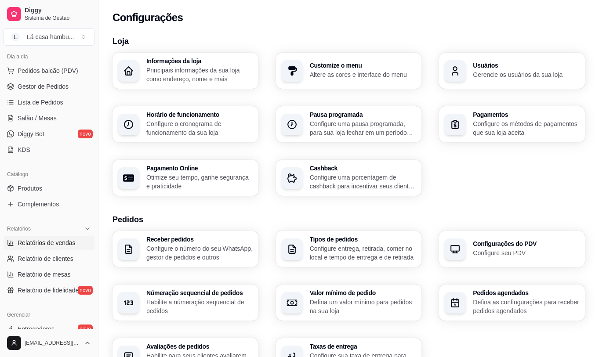
scroll to position [55, 0]
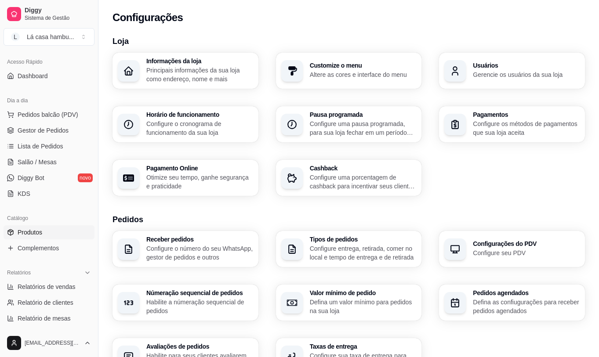
click at [36, 233] on span "Produtos" at bounding box center [30, 232] width 25 height 9
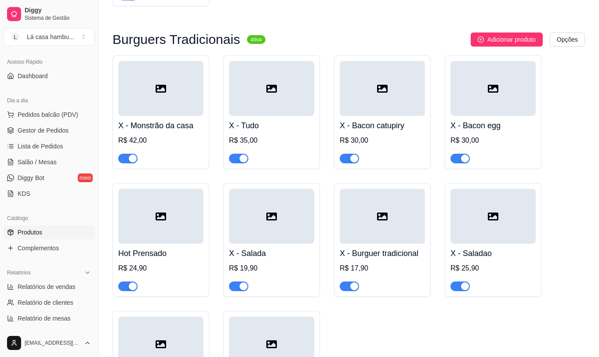
scroll to position [3513, 0]
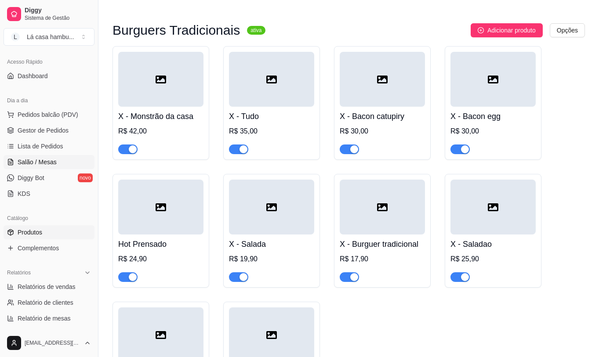
click at [58, 160] on link "Salão / Mesas" at bounding box center [49, 162] width 91 height 14
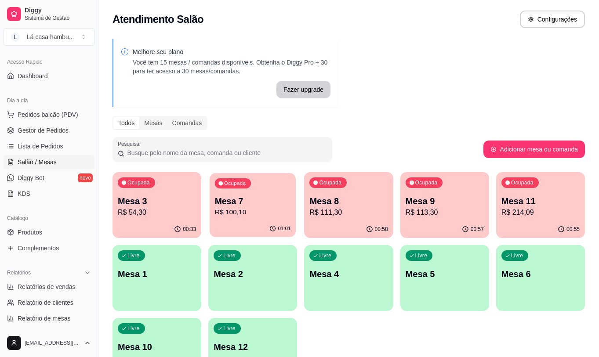
click at [270, 199] on p "Mesa 7" at bounding box center [253, 201] width 76 height 12
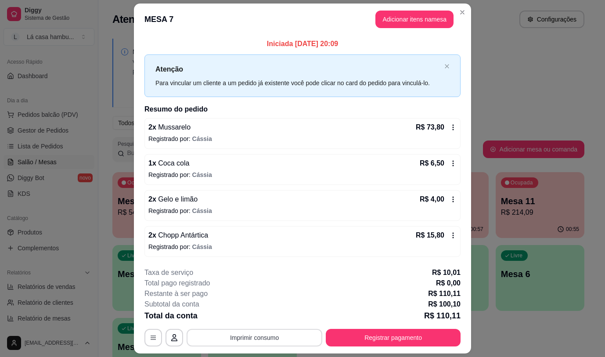
click at [240, 339] on button "Imprimir consumo" at bounding box center [255, 338] width 136 height 18
click at [263, 321] on button "IMPRESSORA" at bounding box center [253, 317] width 61 height 14
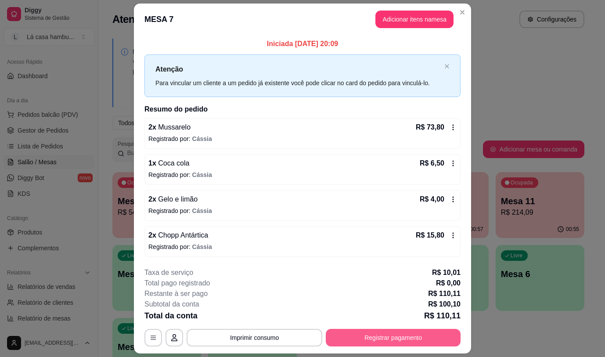
click at [401, 340] on button "Registrar pagamento" at bounding box center [393, 338] width 135 height 18
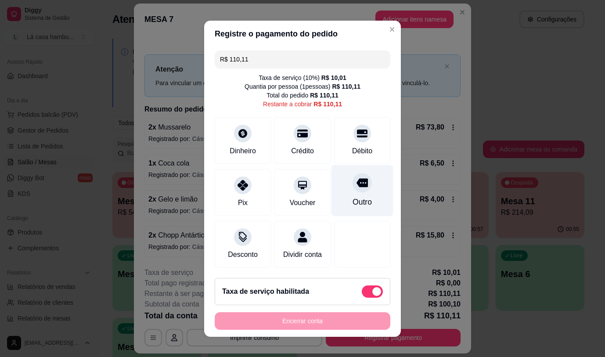
click at [357, 184] on icon at bounding box center [362, 182] width 11 height 9
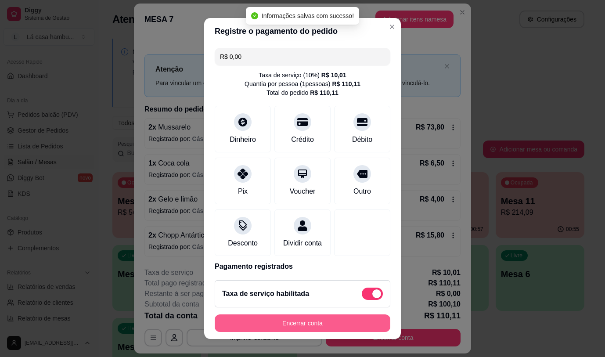
type input "R$ 0,00"
click at [317, 321] on button "Encerrar conta" at bounding box center [303, 323] width 176 height 18
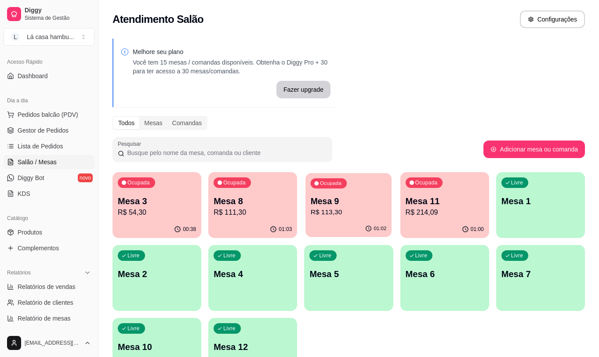
click at [379, 209] on p "R$ 113,30" at bounding box center [348, 212] width 76 height 10
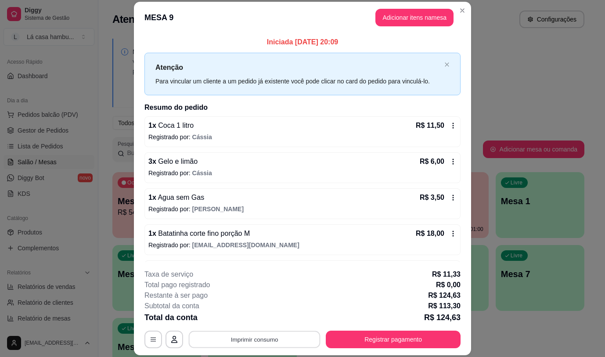
click at [241, 339] on button "Imprimir consumo" at bounding box center [255, 339] width 132 height 17
click at [252, 321] on button "IMPRESSORA" at bounding box center [253, 319] width 61 height 14
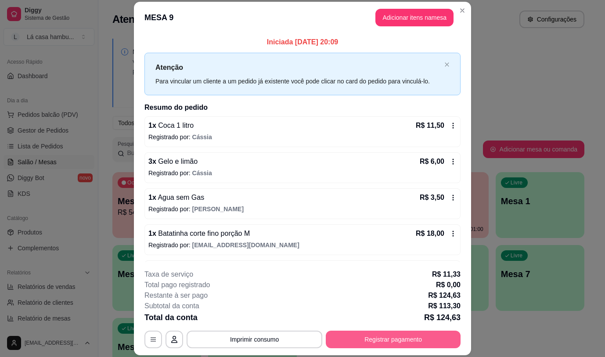
click at [382, 343] on button "Registrar pagamento" at bounding box center [393, 340] width 135 height 18
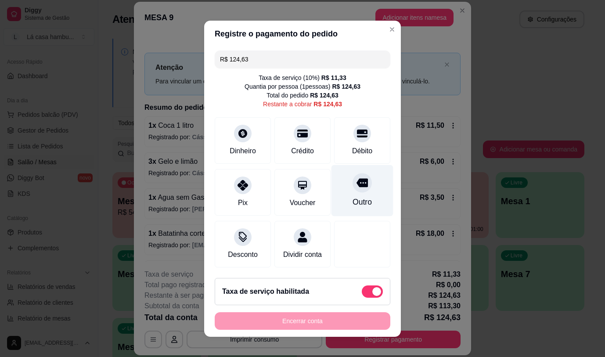
click at [357, 180] on icon at bounding box center [362, 182] width 11 height 9
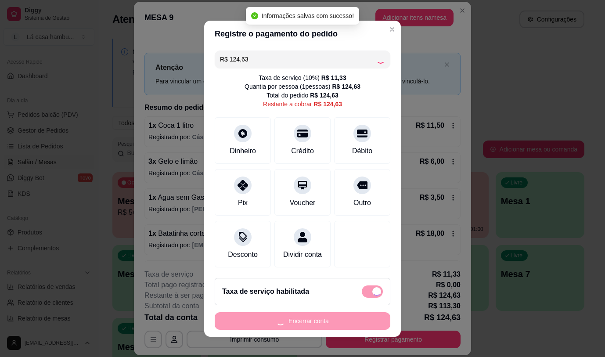
type input "R$ 0,00"
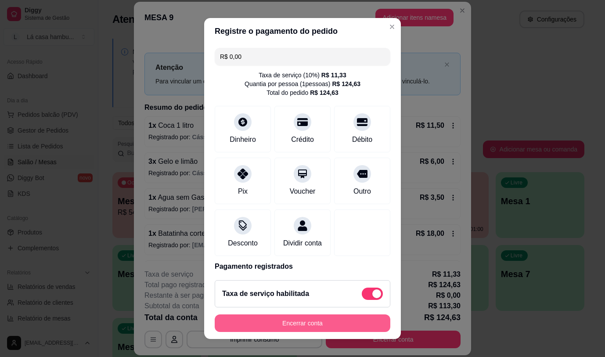
click at [331, 325] on button "Encerrar conta" at bounding box center [303, 323] width 176 height 18
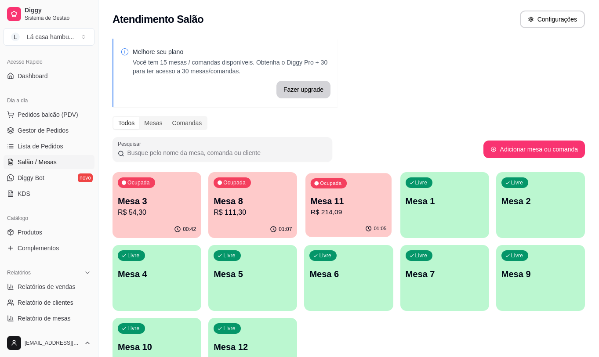
click at [345, 191] on div "Ocupada Mesa 11 R$ 214,09" at bounding box center [348, 196] width 86 height 47
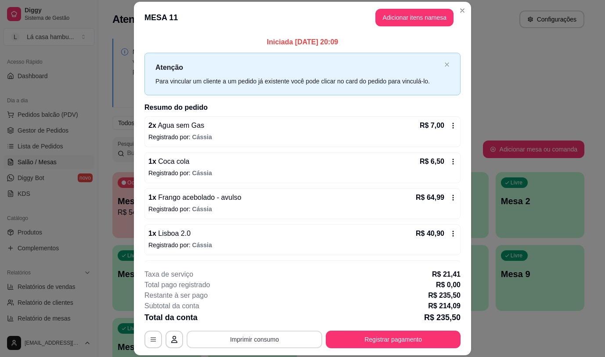
click at [281, 339] on button "Imprimir consumo" at bounding box center [255, 340] width 136 height 18
click at [362, 261] on div "2 x Smash salada R$ 39,80 Registrado por: [PERSON_NAME]" at bounding box center [302, 275] width 316 height 31
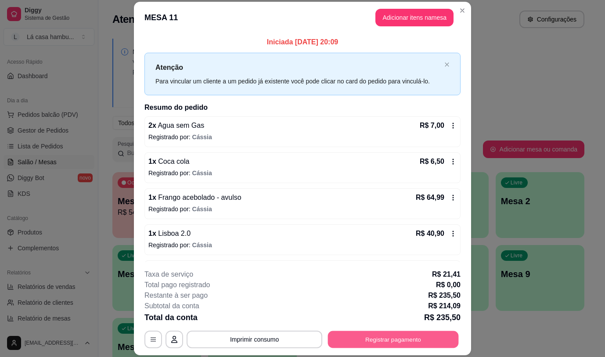
click at [390, 336] on button "Registrar pagamento" at bounding box center [393, 339] width 131 height 17
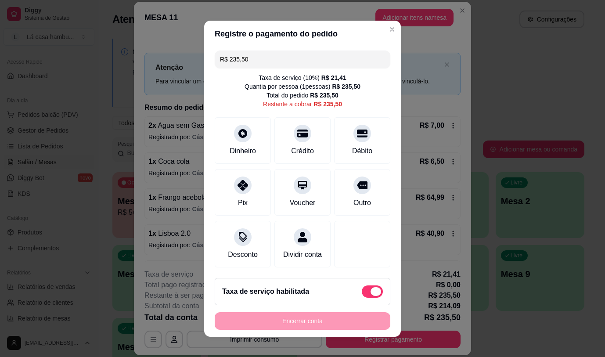
click at [362, 295] on span at bounding box center [372, 291] width 21 height 12
click at [361, 295] on input "checkbox" at bounding box center [364, 296] width 6 height 6
checkbox input "true"
click at [356, 295] on div "Taxa de serviço habilitada" at bounding box center [302, 291] width 161 height 12
type input "R$ 214,09"
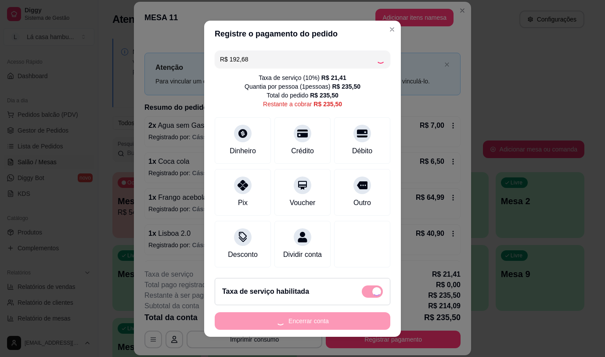
checkbox input "false"
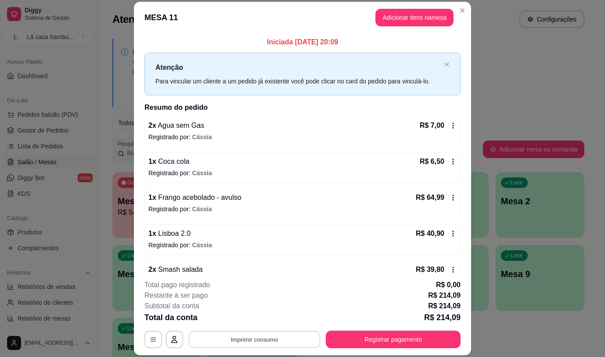
click at [257, 340] on button "Imprimir consumo" at bounding box center [255, 339] width 132 height 17
click at [261, 319] on button "IMPRESSORA" at bounding box center [253, 319] width 61 height 14
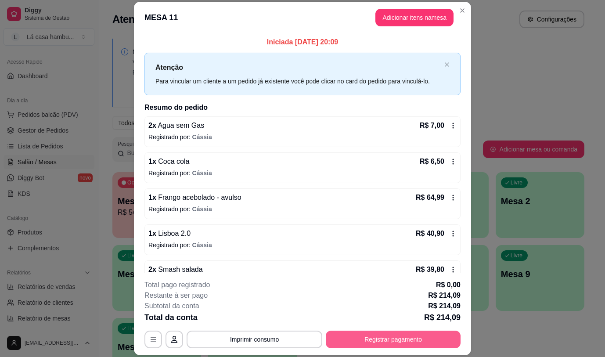
click at [394, 342] on button "Registrar pagamento" at bounding box center [393, 340] width 135 height 18
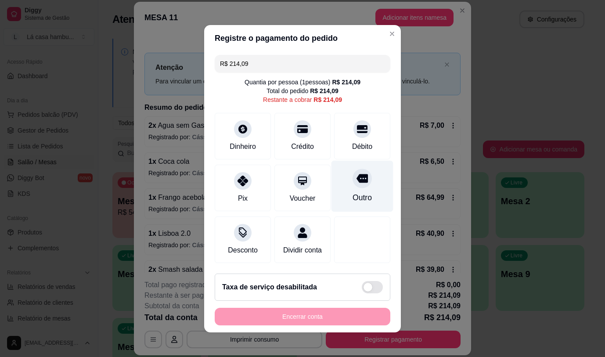
click at [358, 174] on icon at bounding box center [362, 178] width 11 height 9
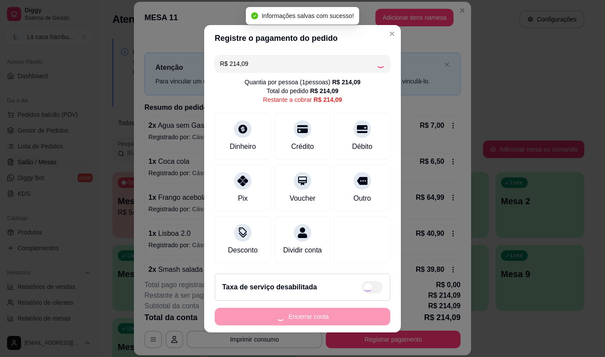
type input "R$ 0,00"
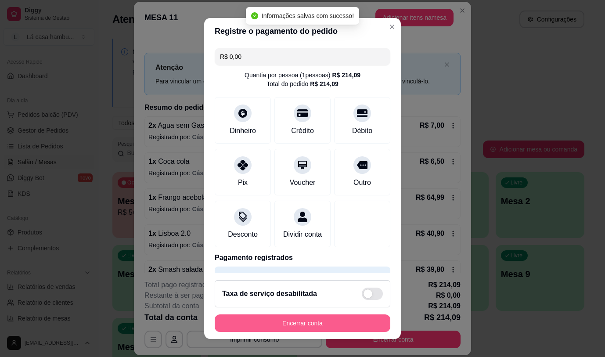
click at [338, 328] on button "Encerrar conta" at bounding box center [303, 323] width 176 height 18
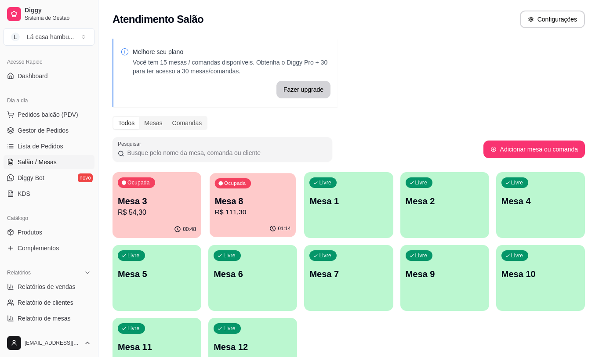
click at [242, 195] on p "Mesa 8" at bounding box center [253, 201] width 76 height 12
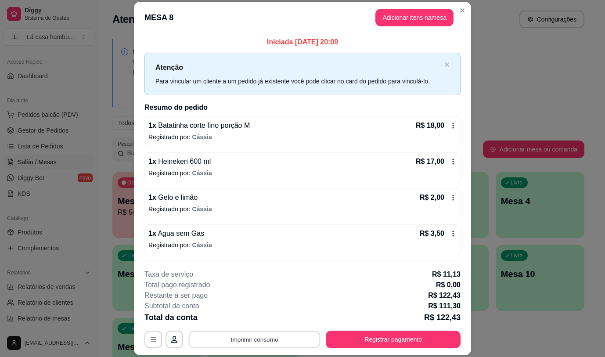
click at [256, 341] on button "Imprimir consumo" at bounding box center [255, 339] width 132 height 17
click at [266, 323] on button "IMPRESSORA" at bounding box center [253, 319] width 61 height 14
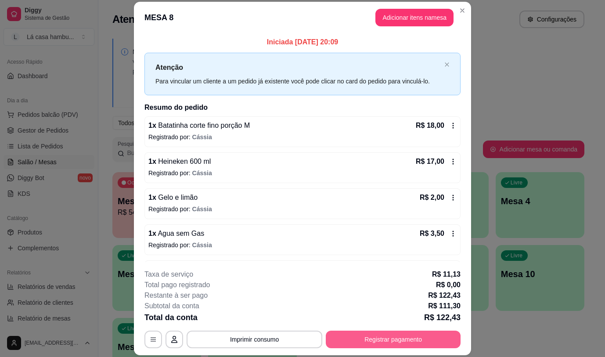
click at [383, 340] on button "Registrar pagamento" at bounding box center [393, 340] width 135 height 18
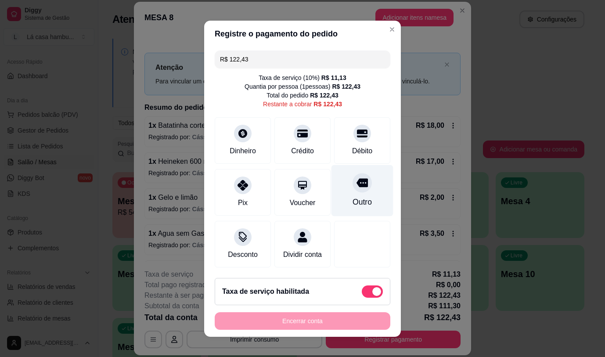
click at [357, 179] on icon at bounding box center [362, 182] width 11 height 9
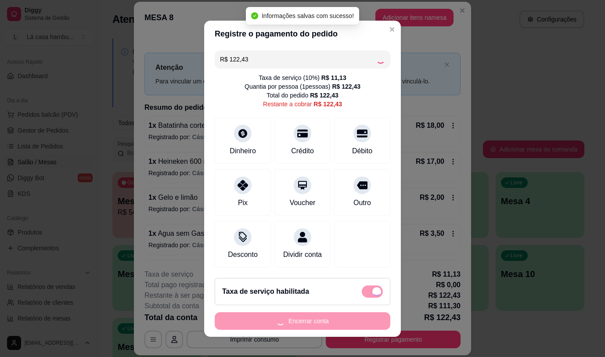
type input "R$ 0,00"
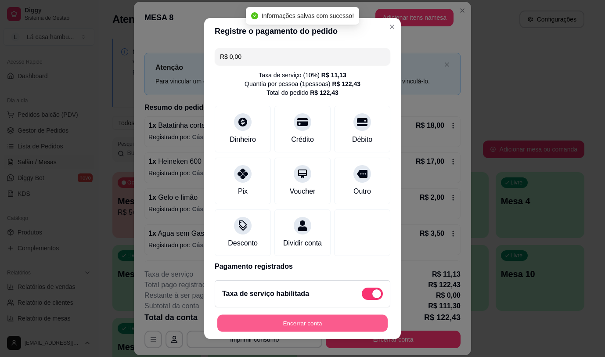
click at [307, 318] on button "Encerrar conta" at bounding box center [302, 323] width 170 height 17
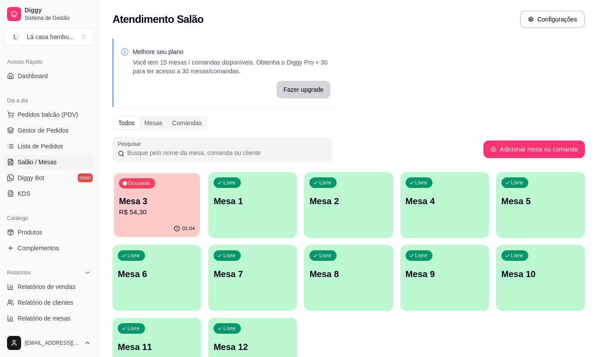
click at [165, 202] on p "Mesa 3" at bounding box center [157, 201] width 76 height 12
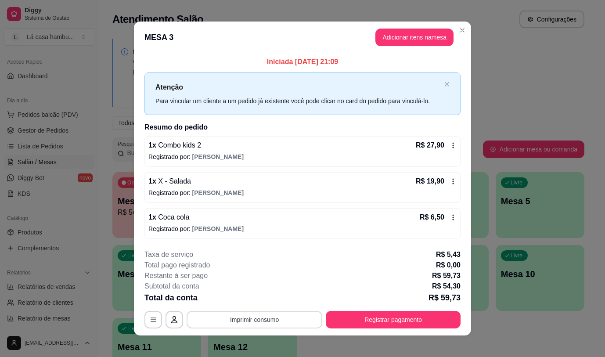
click at [287, 319] on button "Imprimir consumo" at bounding box center [255, 320] width 136 height 18
click at [271, 301] on button "IMPRESSORA" at bounding box center [254, 299] width 64 height 14
click at [271, 302] on button "IMPRESSORA" at bounding box center [254, 299] width 64 height 14
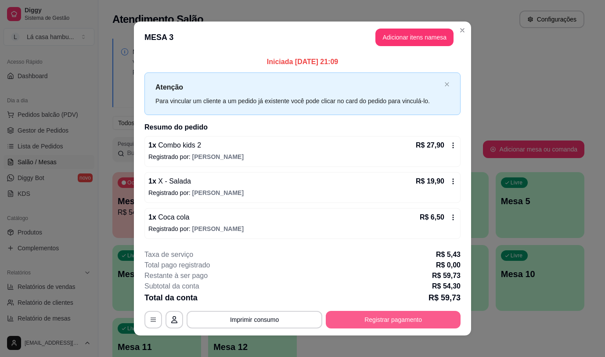
click at [372, 322] on button "Registrar pagamento" at bounding box center [393, 320] width 135 height 18
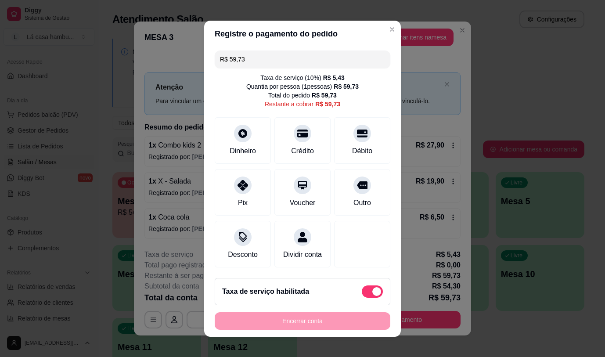
drag, startPoint x: 346, startPoint y: 179, endPoint x: 355, endPoint y: 301, distance: 122.4
click at [357, 181] on icon at bounding box center [362, 185] width 11 height 8
type input "R$ 0,00"
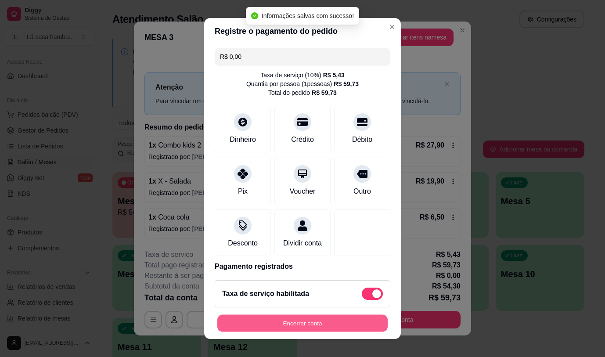
click at [334, 326] on button "Encerrar conta" at bounding box center [302, 323] width 170 height 17
